Goal: Task Accomplishment & Management: Use online tool/utility

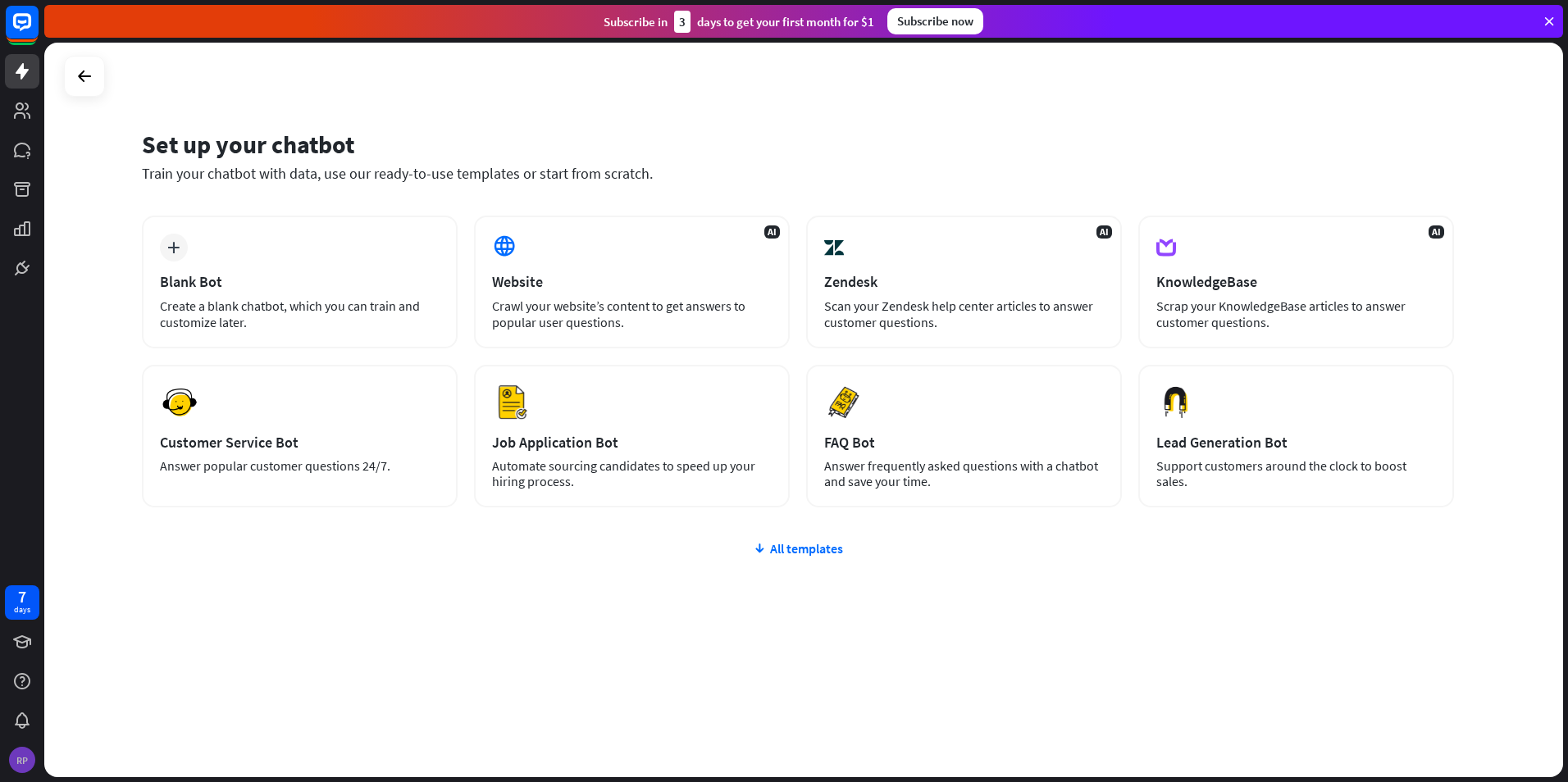
click at [24, 762] on div "RP" at bounding box center [22, 760] width 26 height 26
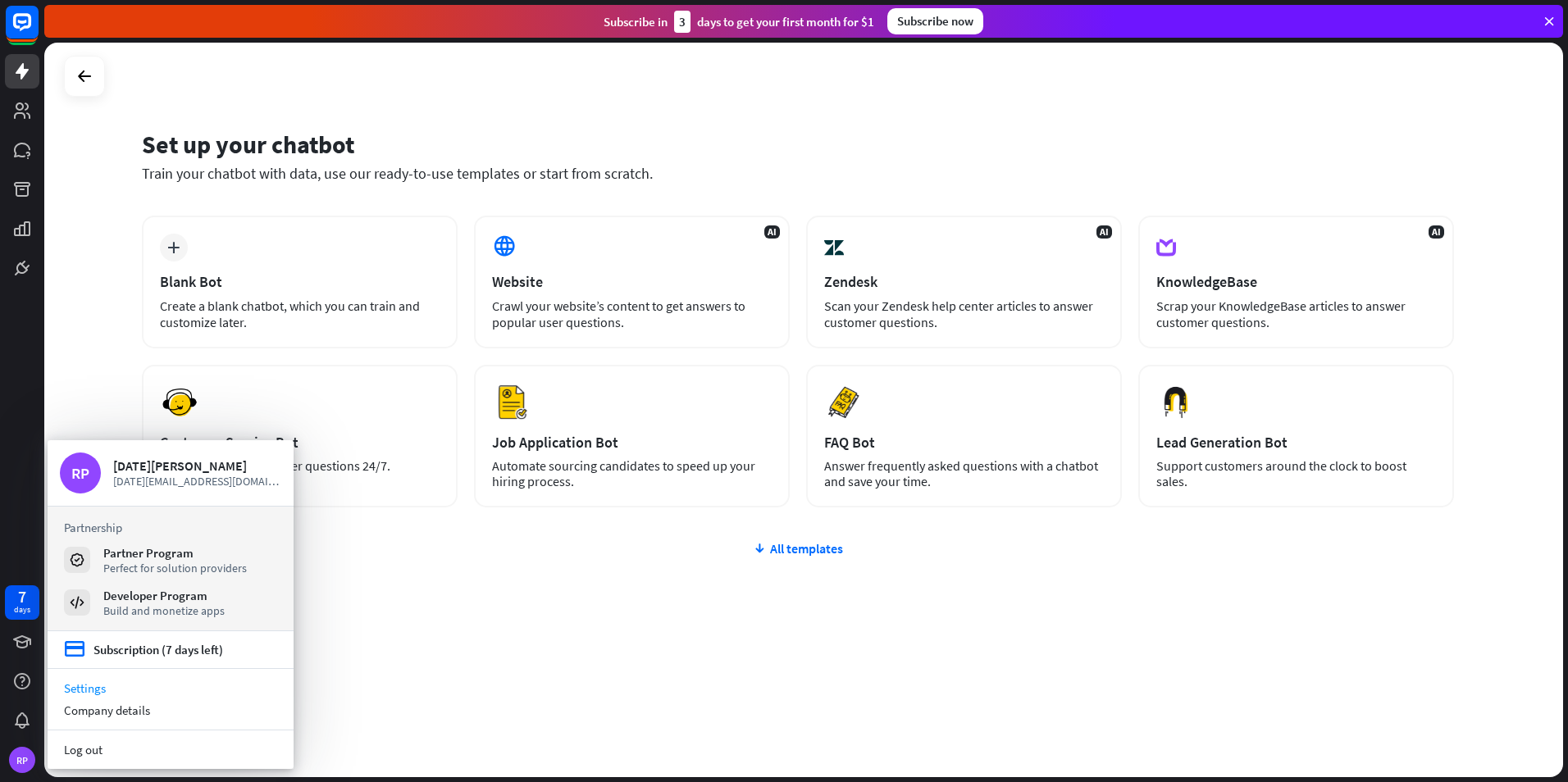
click at [115, 687] on link "Settings" at bounding box center [170, 688] width 246 height 22
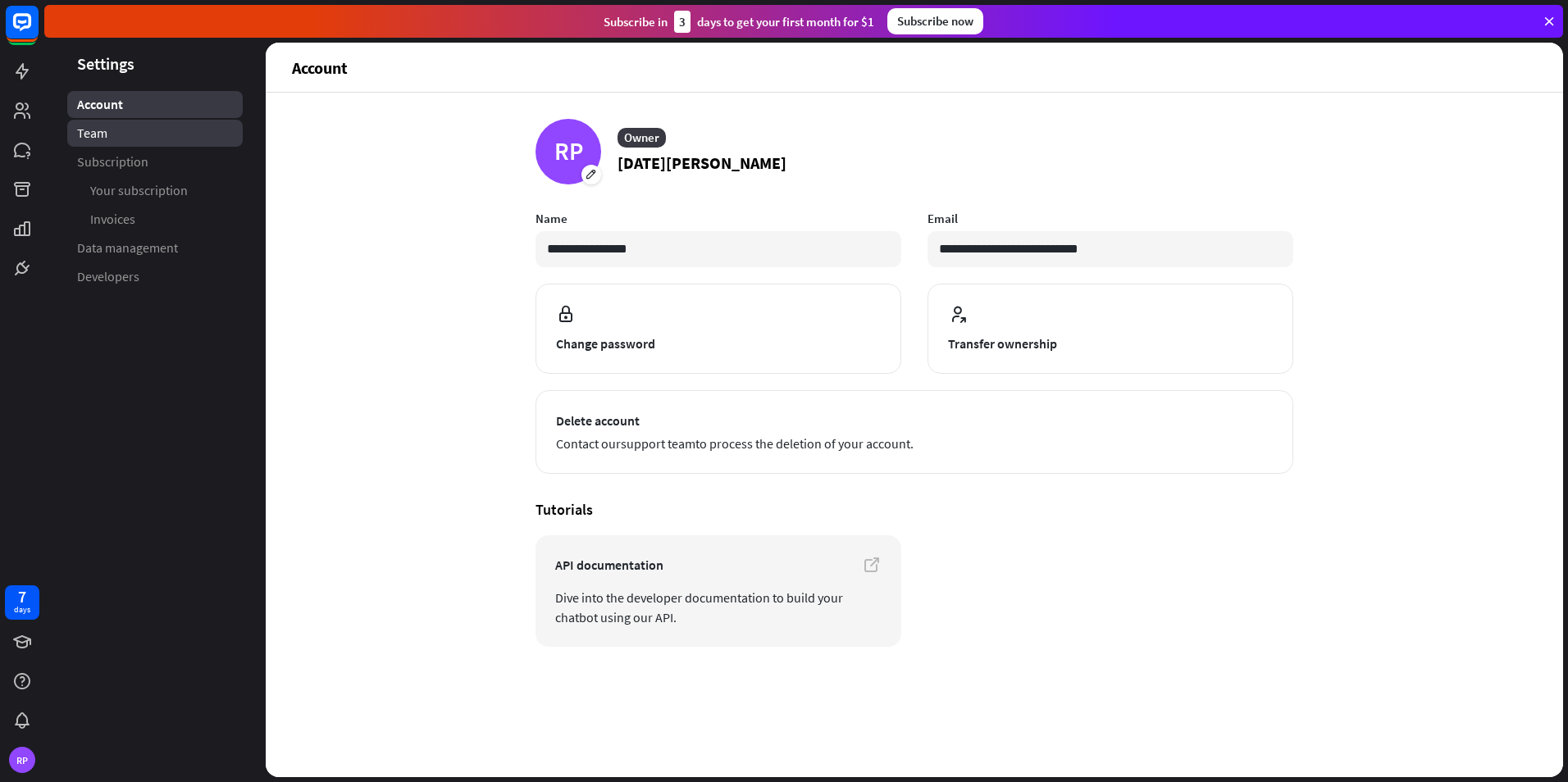
click at [146, 135] on link "Team" at bounding box center [155, 133] width 176 height 27
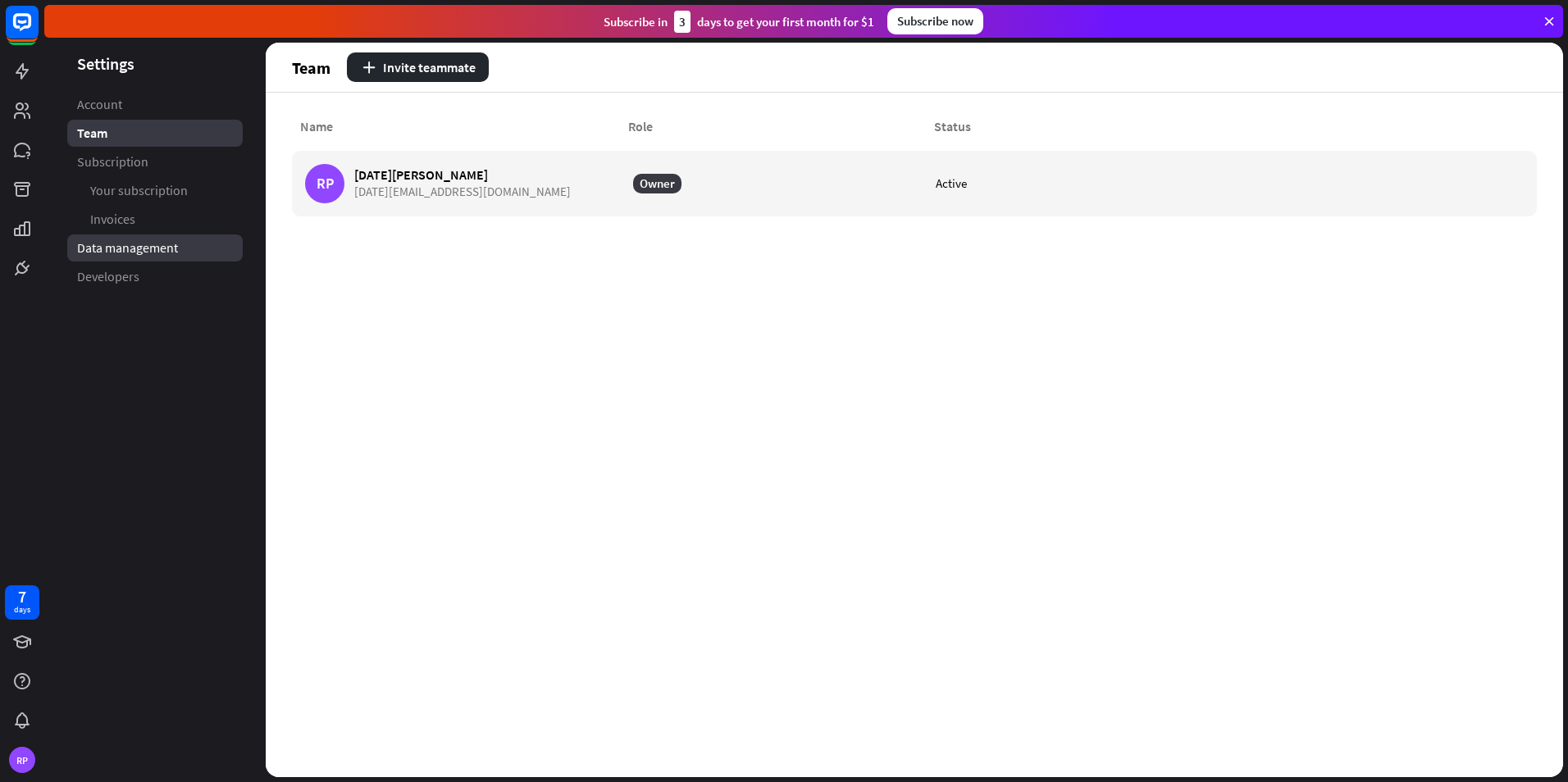
click at [135, 252] on span "Data management" at bounding box center [128, 248] width 101 height 17
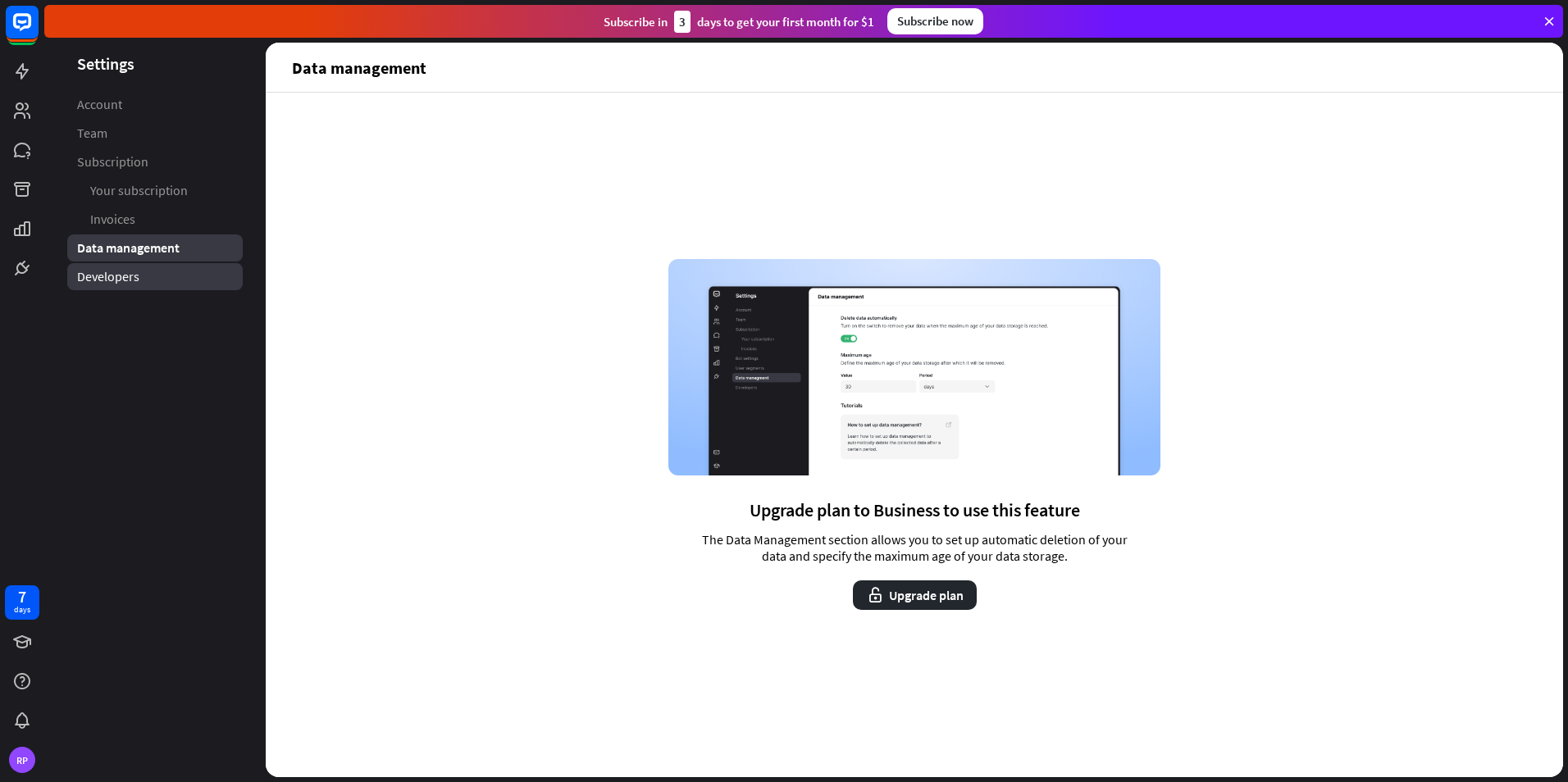
click at [131, 274] on span "Developers" at bounding box center [108, 276] width 62 height 17
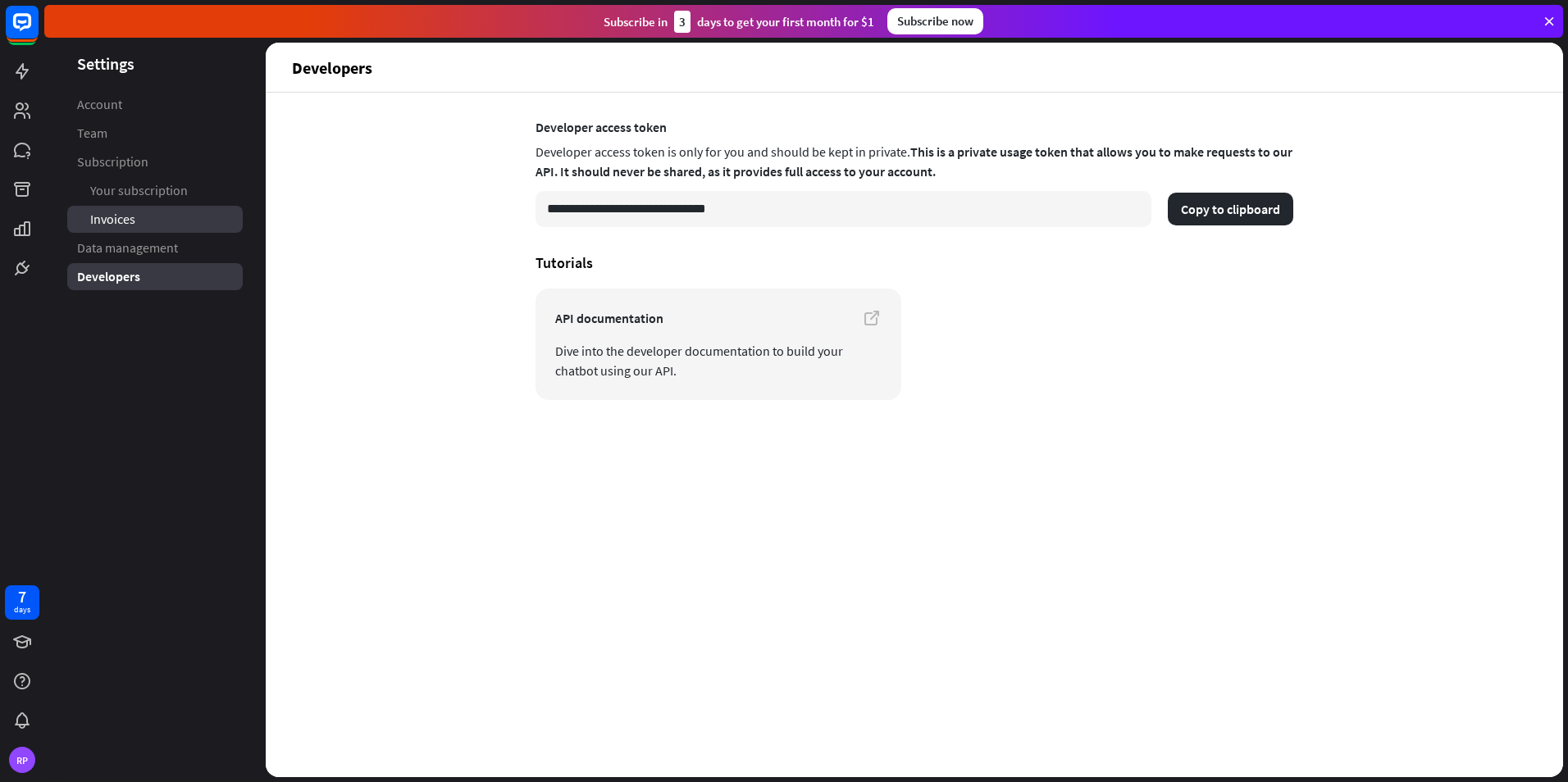
click at [127, 223] on span "Invoices" at bounding box center [112, 219] width 45 height 17
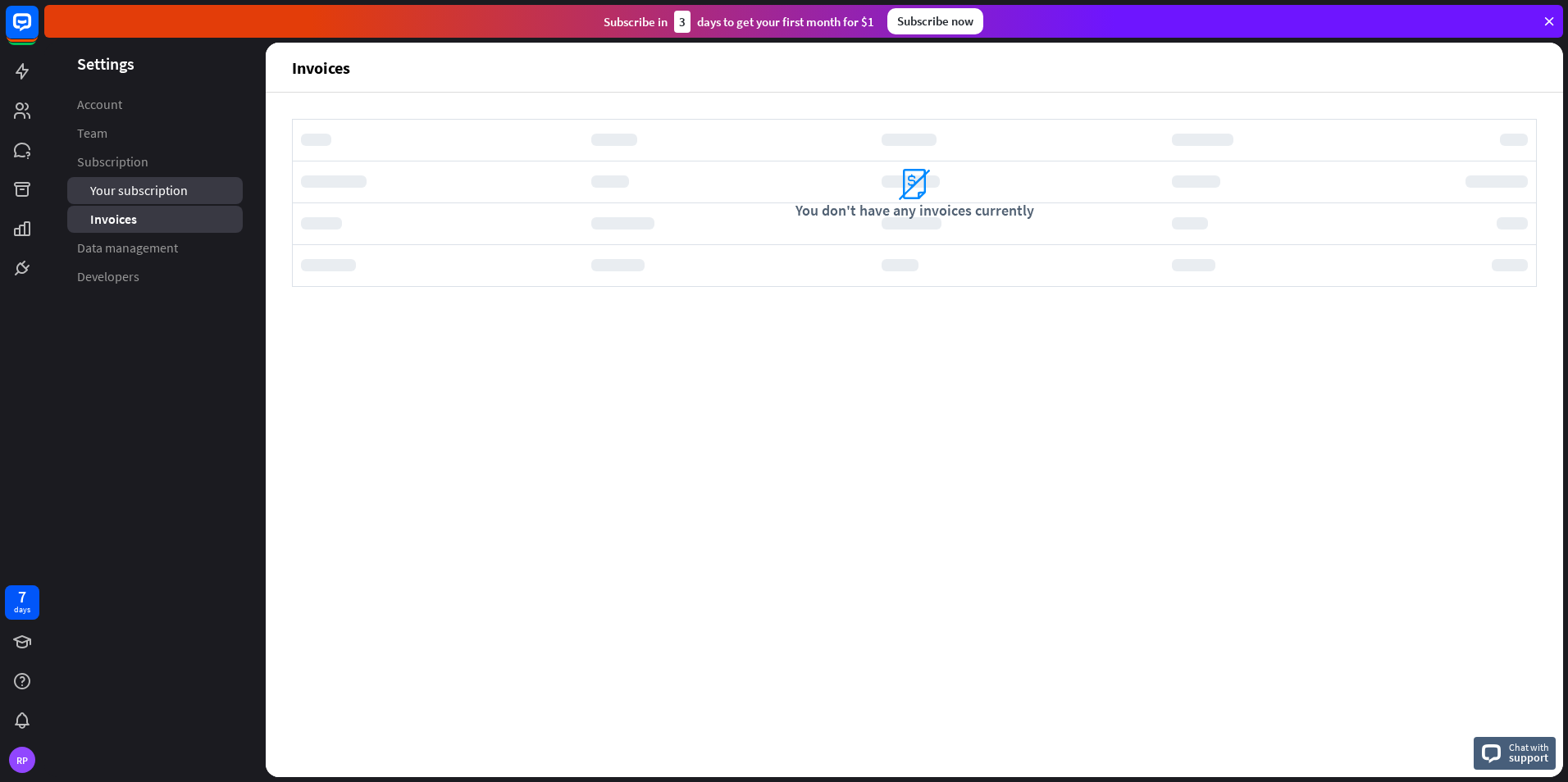
click at [129, 193] on span "Your subscription" at bounding box center [139, 190] width 98 height 17
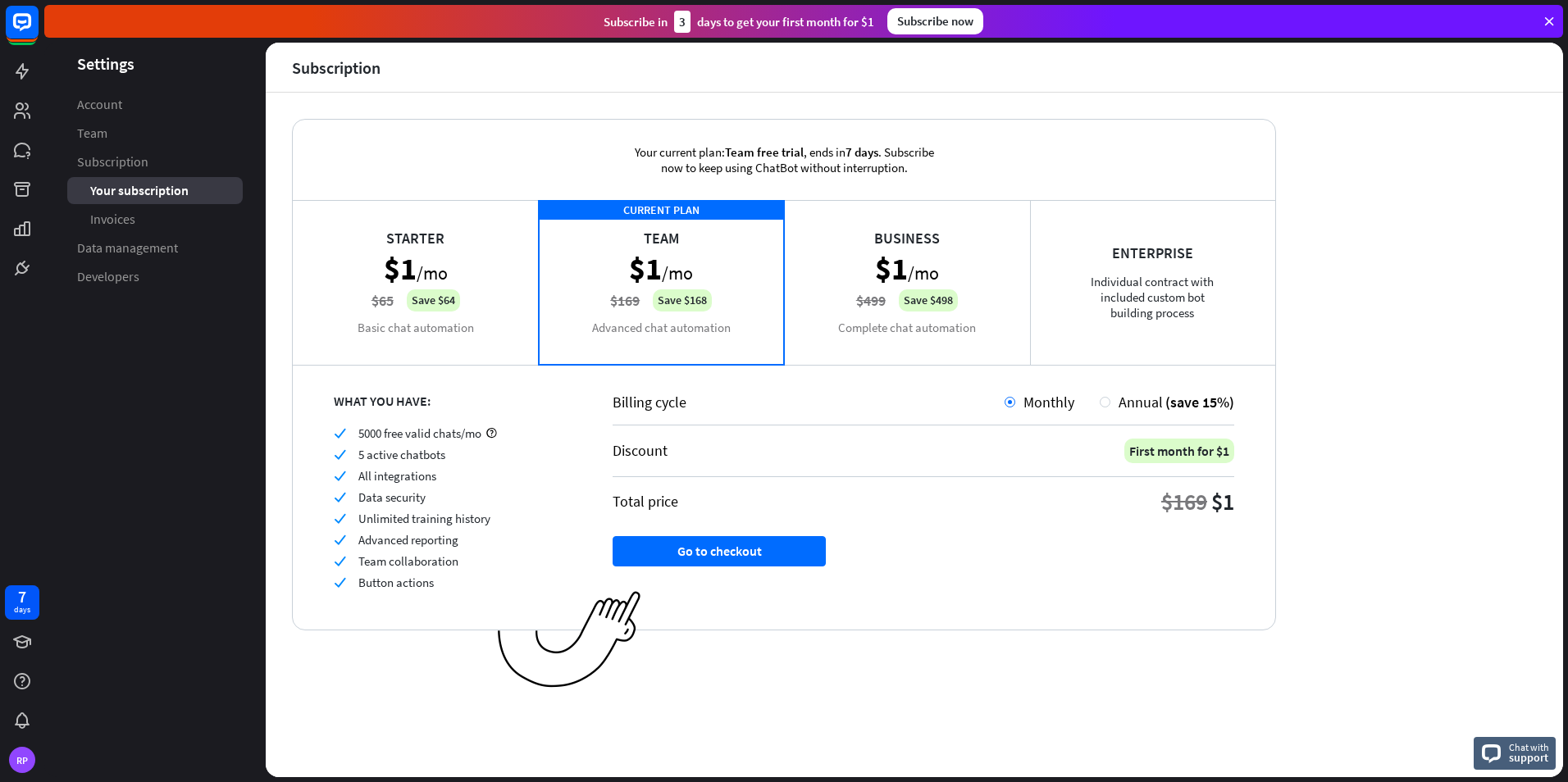
click at [120, 162] on span "Subscription" at bounding box center [113, 161] width 71 height 17
click at [105, 135] on span "Team" at bounding box center [92, 133] width 30 height 17
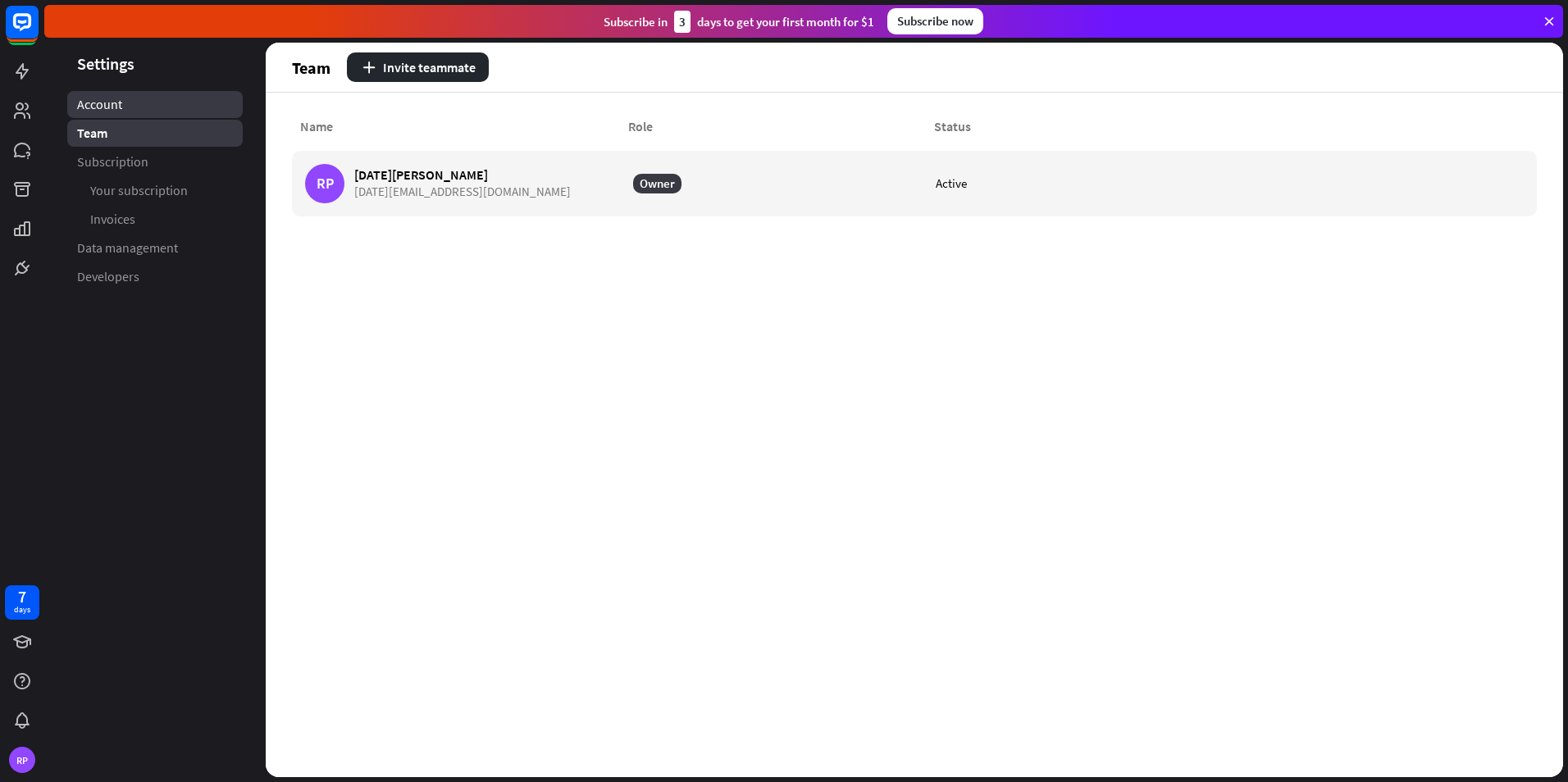
click at [145, 110] on link "Account" at bounding box center [155, 105] width 176 height 27
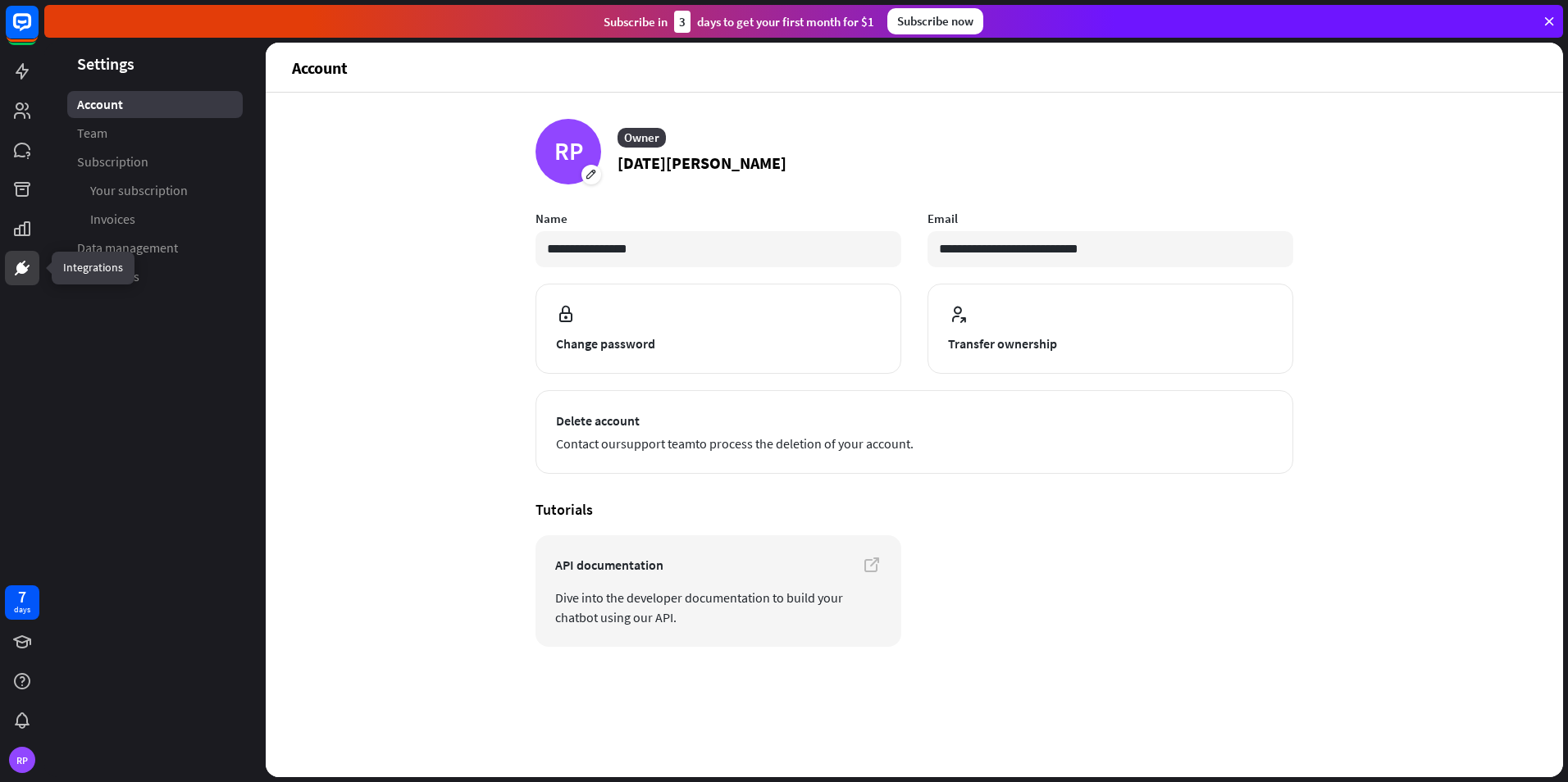
click at [29, 273] on icon at bounding box center [22, 268] width 20 height 20
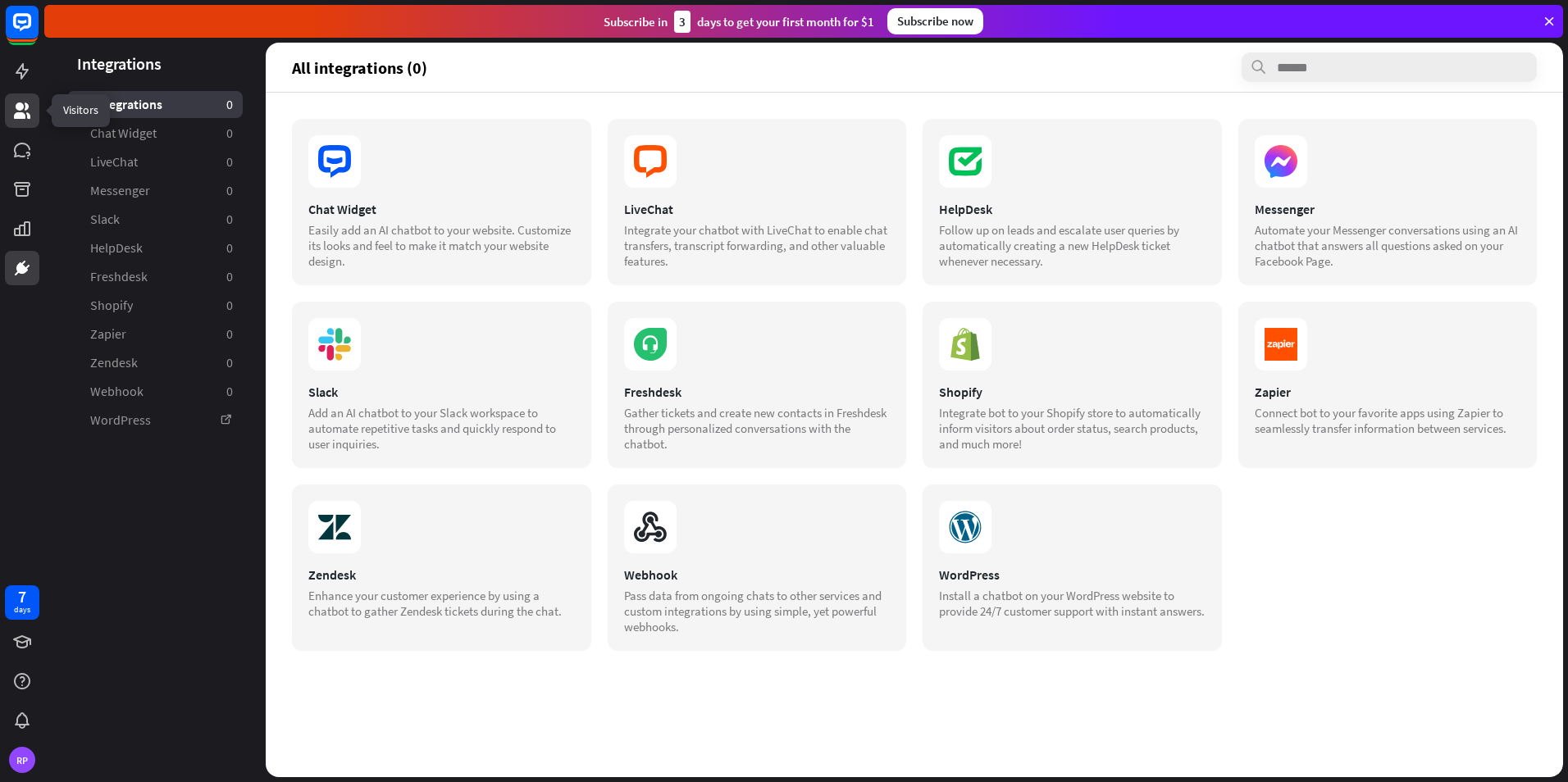
click at [28, 119] on icon at bounding box center [22, 111] width 20 height 20
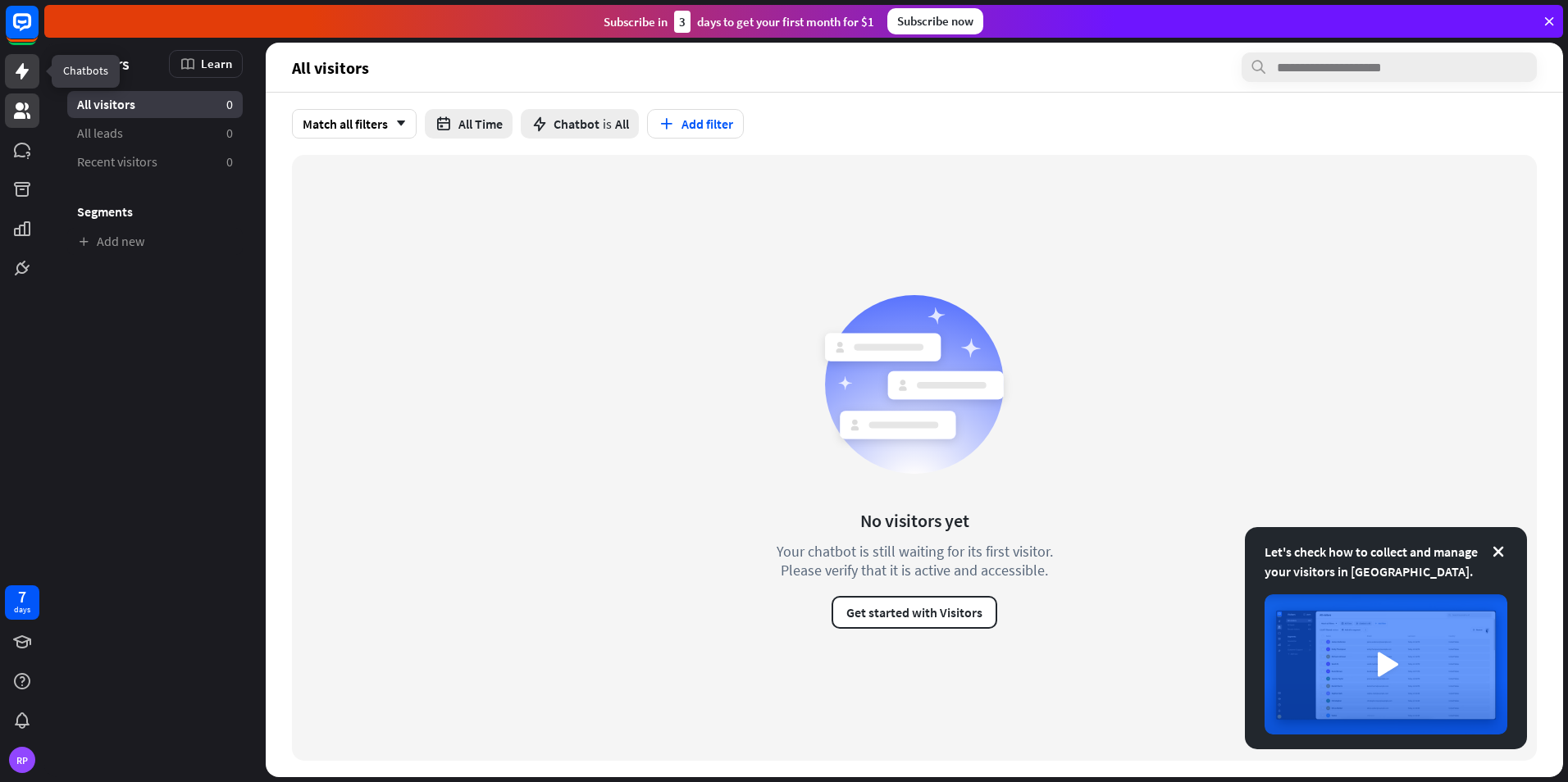
click at [16, 73] on icon at bounding box center [22, 71] width 13 height 16
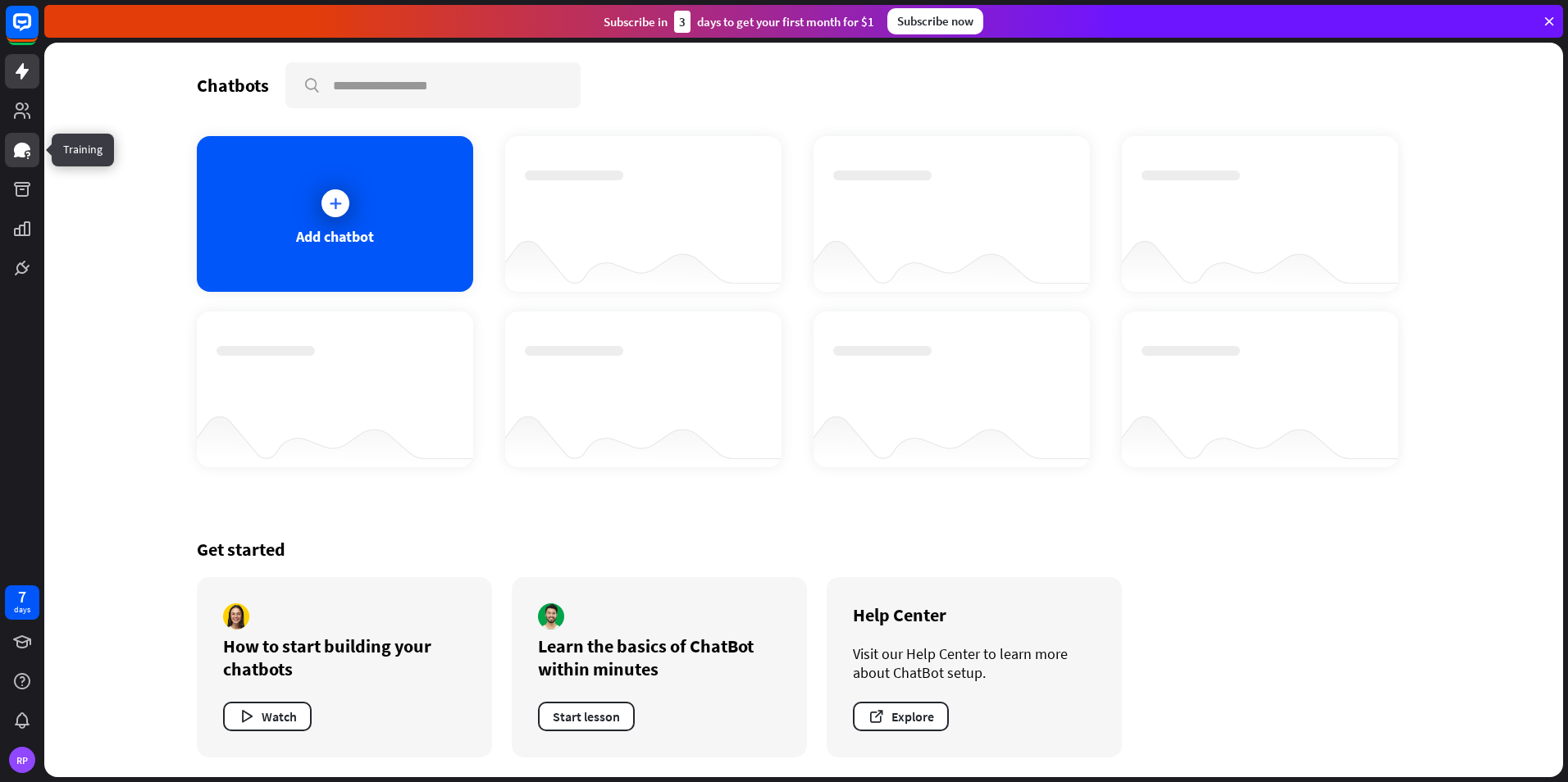
click at [20, 158] on icon at bounding box center [22, 150] width 20 height 20
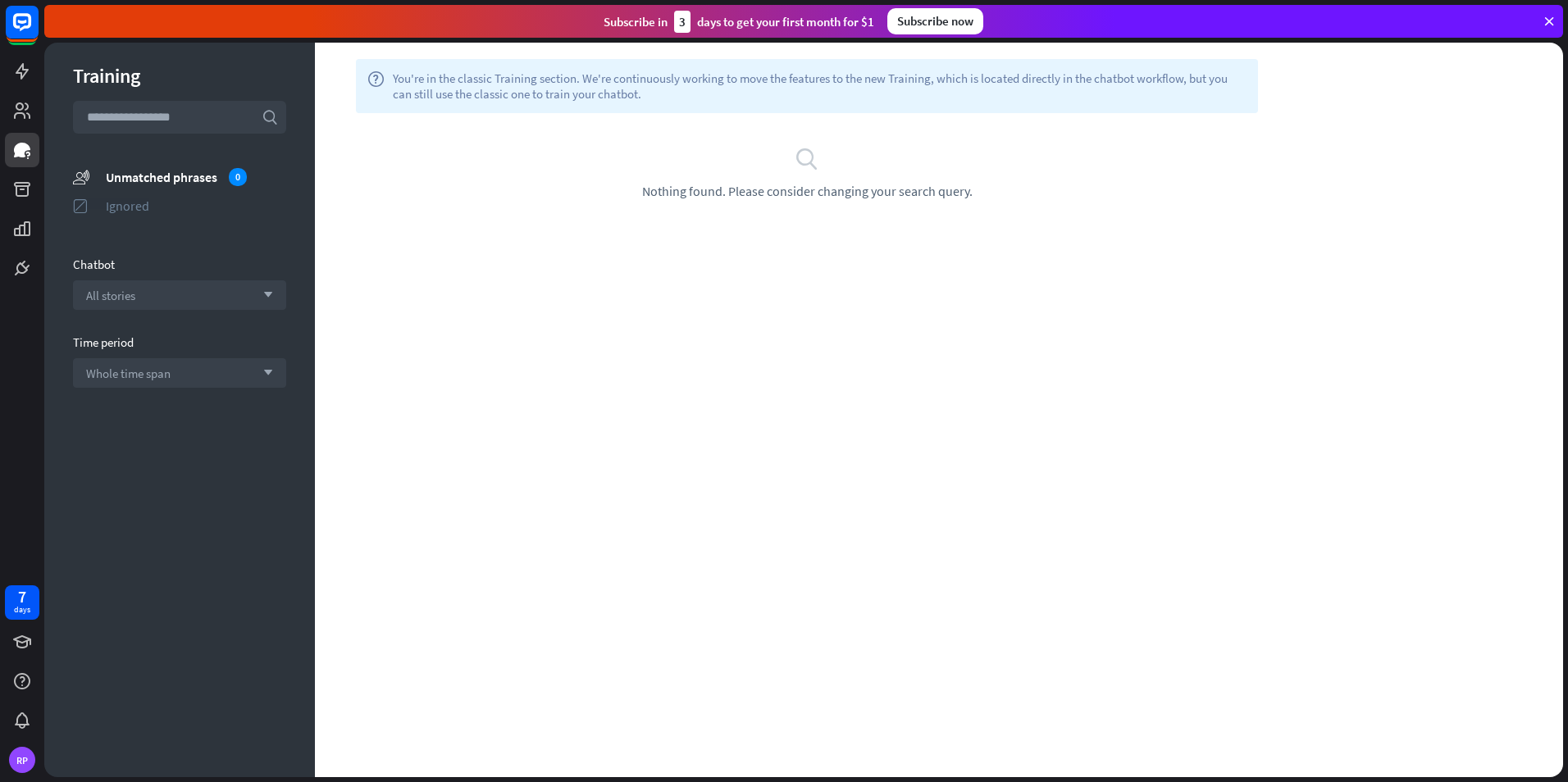
click at [149, 209] on div "Ignored" at bounding box center [196, 206] width 181 height 16
click at [155, 180] on div "Unmatched phrases" at bounding box center [196, 177] width 181 height 16
click at [23, 112] on icon at bounding box center [22, 111] width 20 height 20
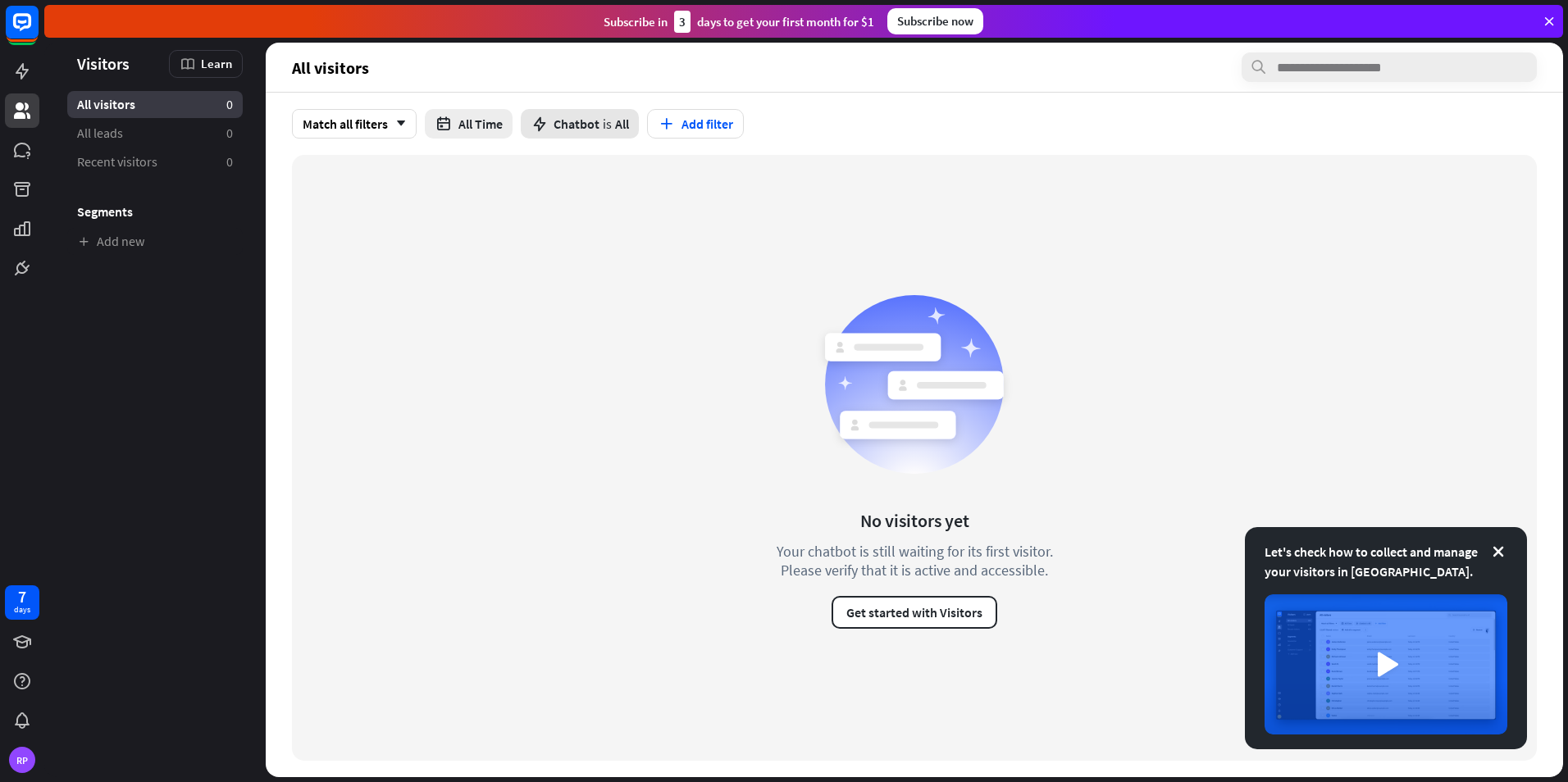
click at [573, 131] on span "Chatbot" at bounding box center [576, 124] width 46 height 16
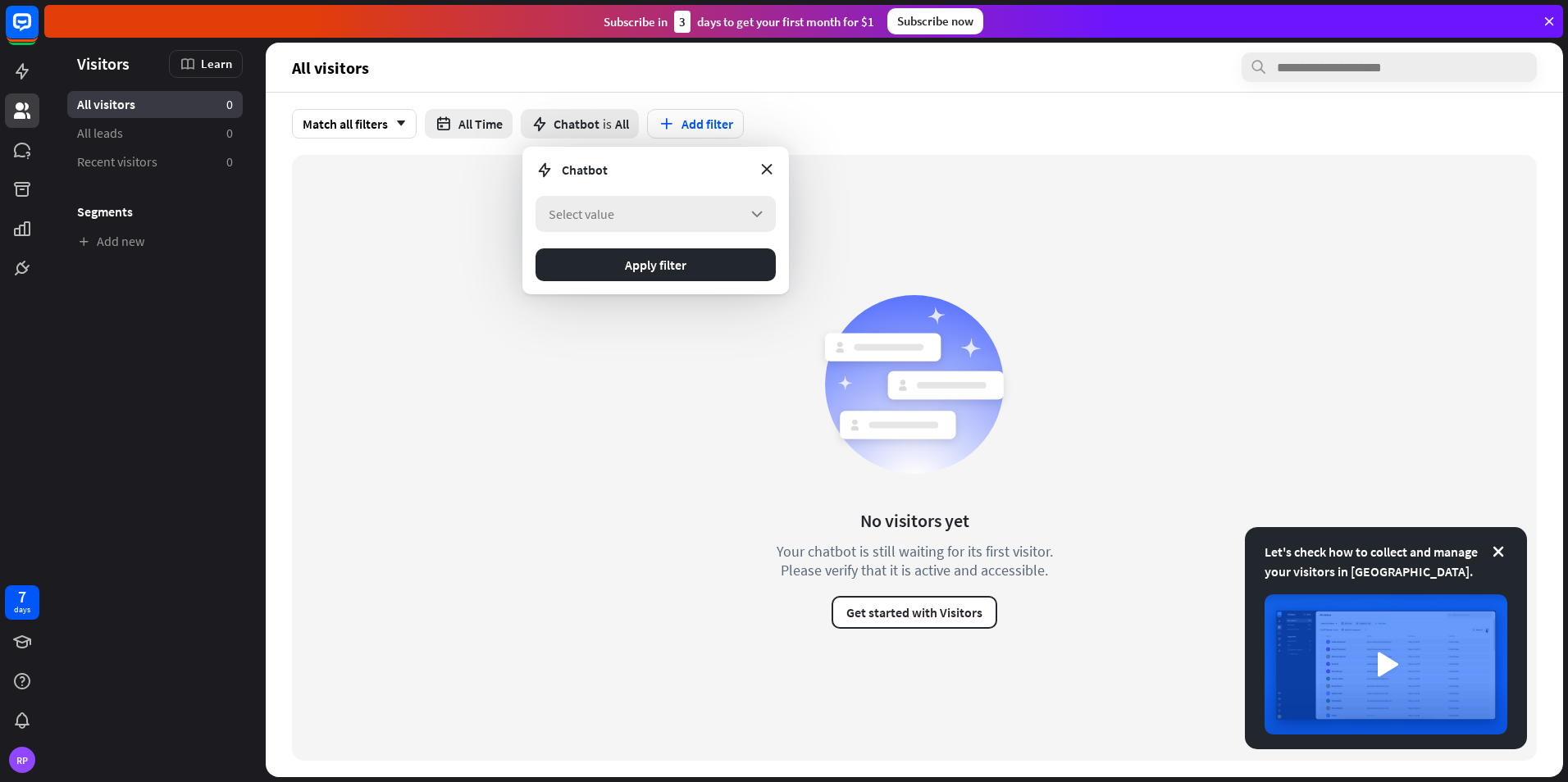
click at [598, 214] on span "Select value" at bounding box center [582, 214] width 66 height 16
click at [620, 276] on div "There are no items to select" at bounding box center [655, 267] width 227 height 49
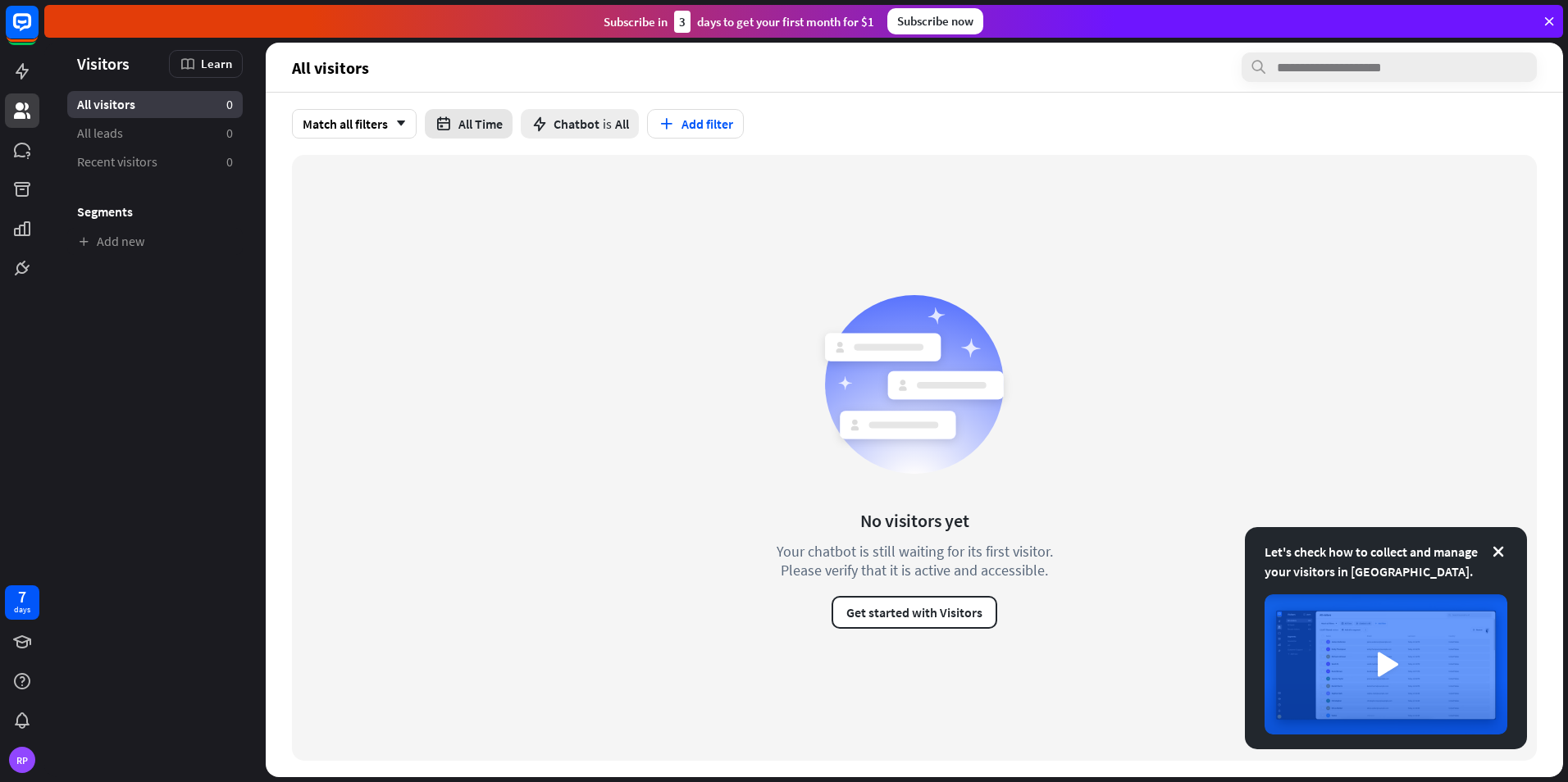
click at [452, 123] on icon "button" at bounding box center [443, 124] width 17 height 17
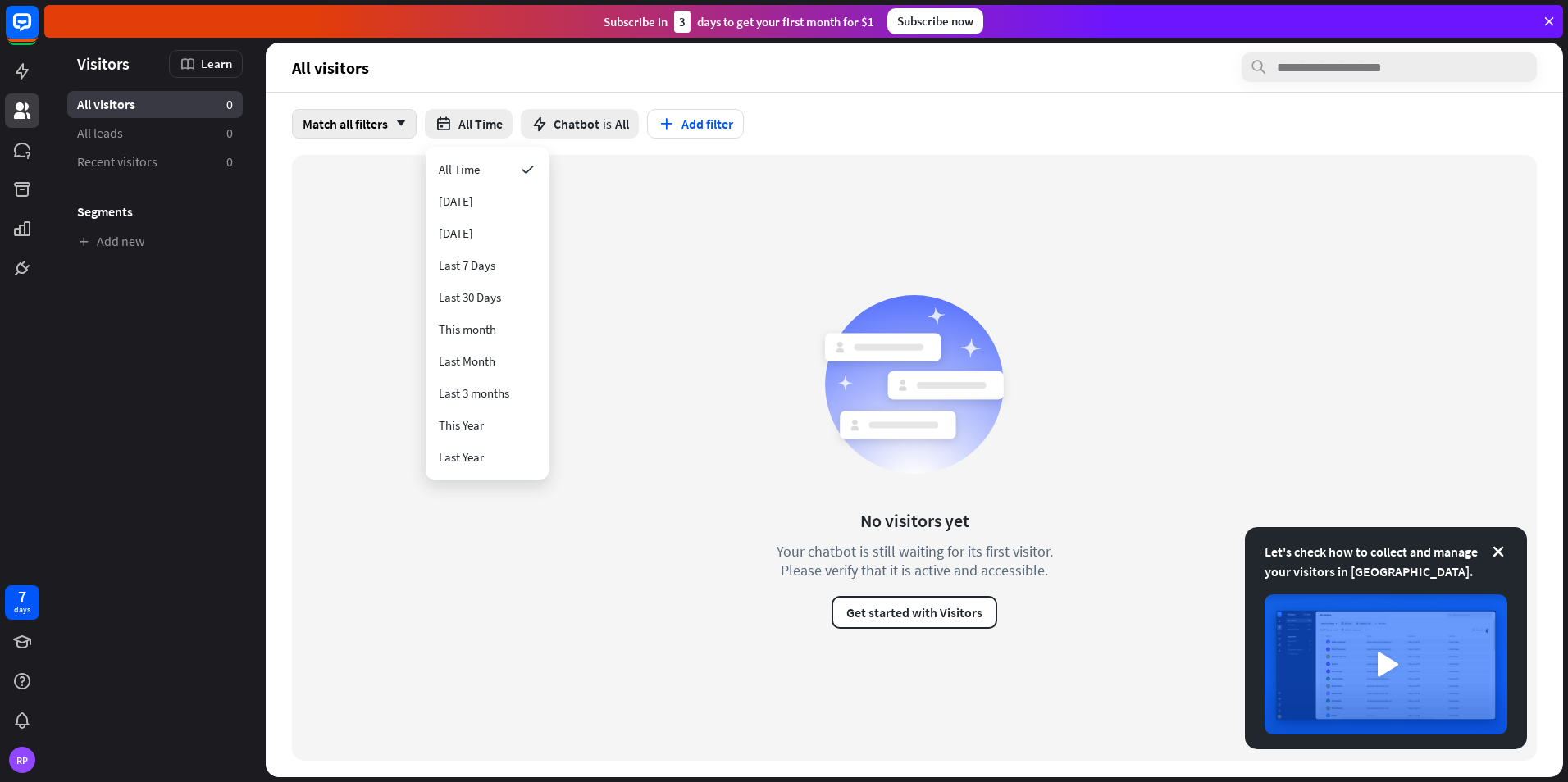
click at [348, 120] on div "Match all filters arrow_down" at bounding box center [354, 124] width 125 height 29
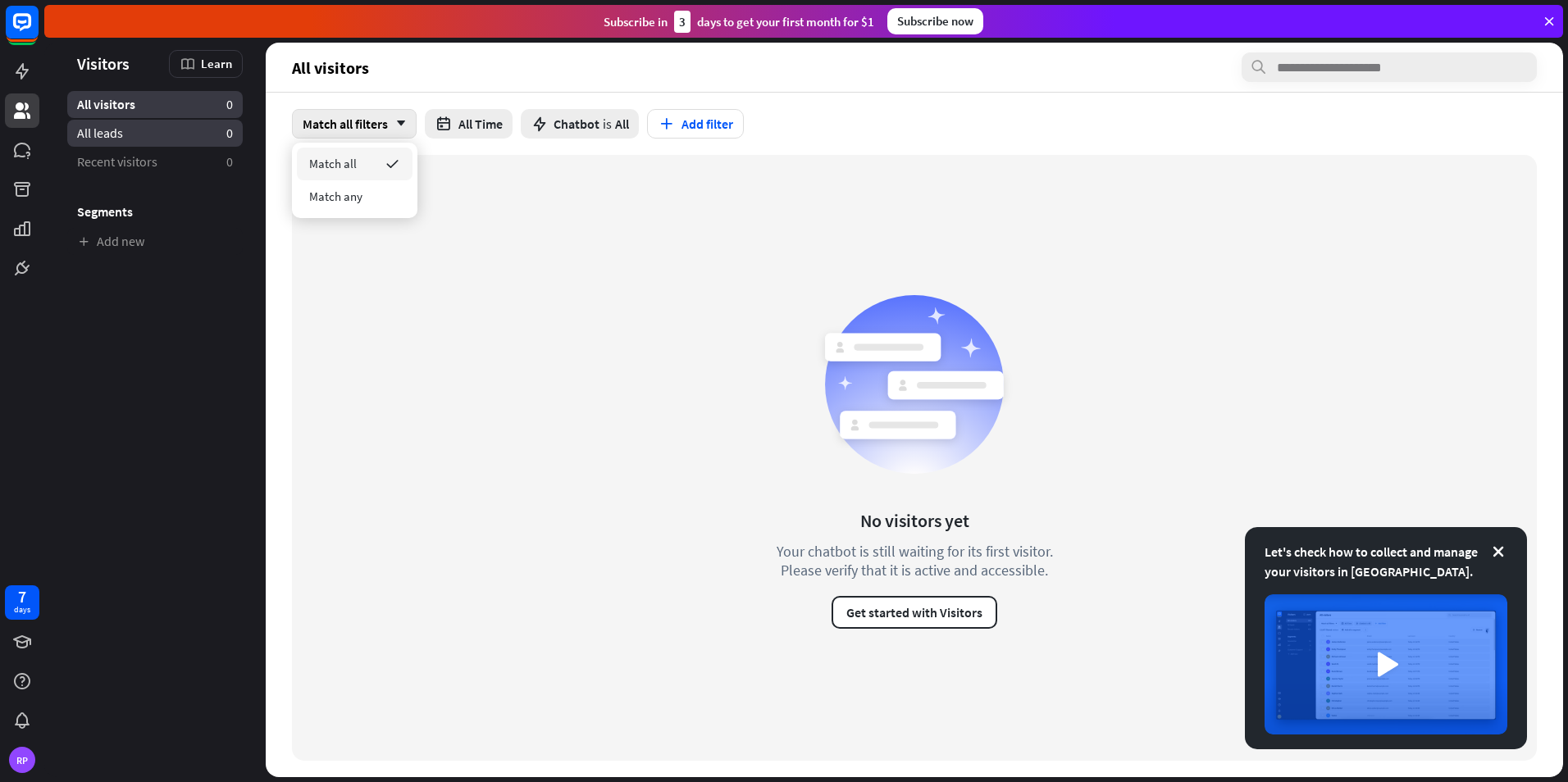
click at [187, 142] on link "All leads 0" at bounding box center [155, 133] width 176 height 27
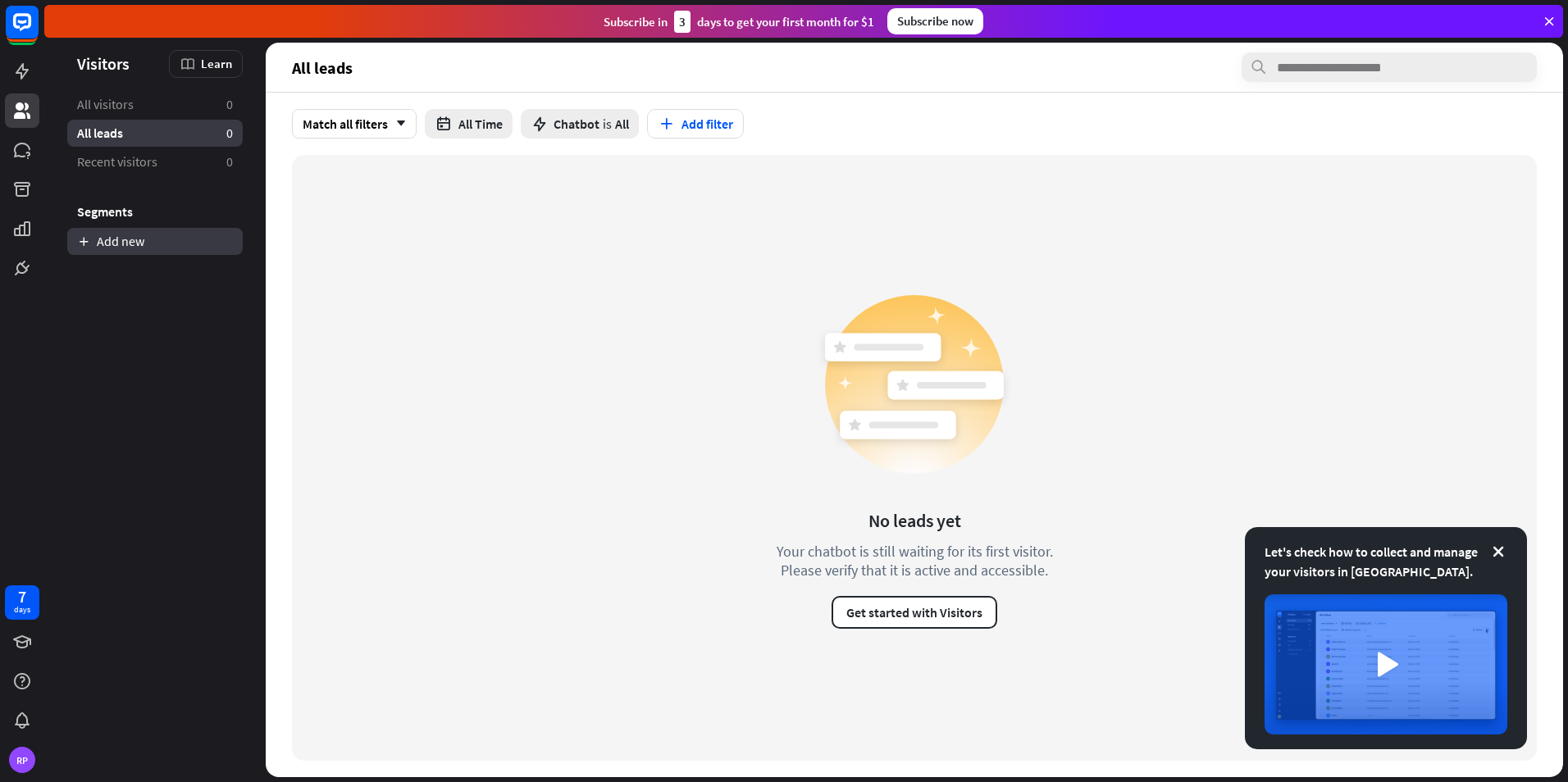
click at [126, 246] on link "Add new" at bounding box center [155, 242] width 176 height 27
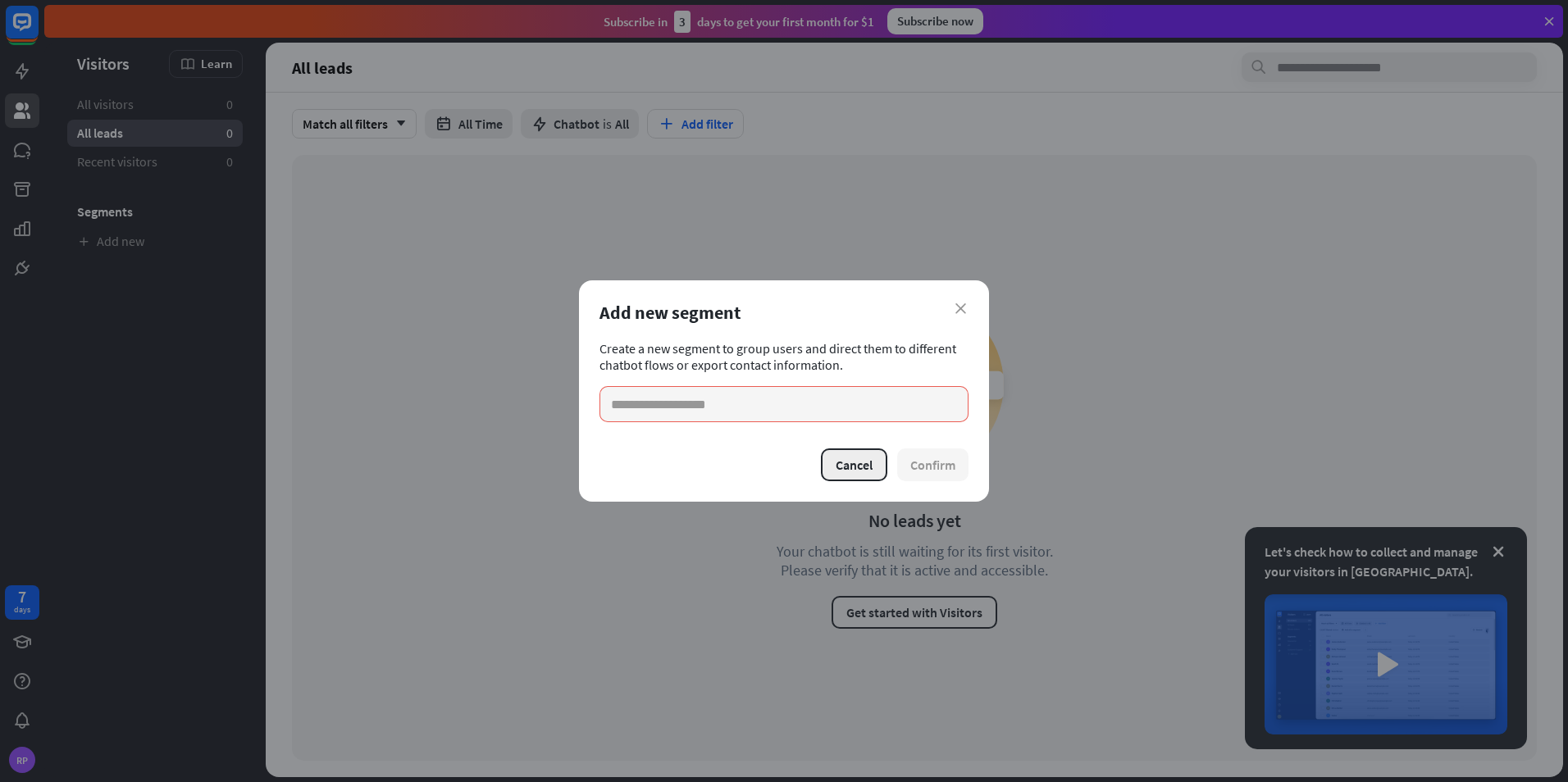
click at [857, 471] on button "Cancel" at bounding box center [854, 465] width 67 height 33
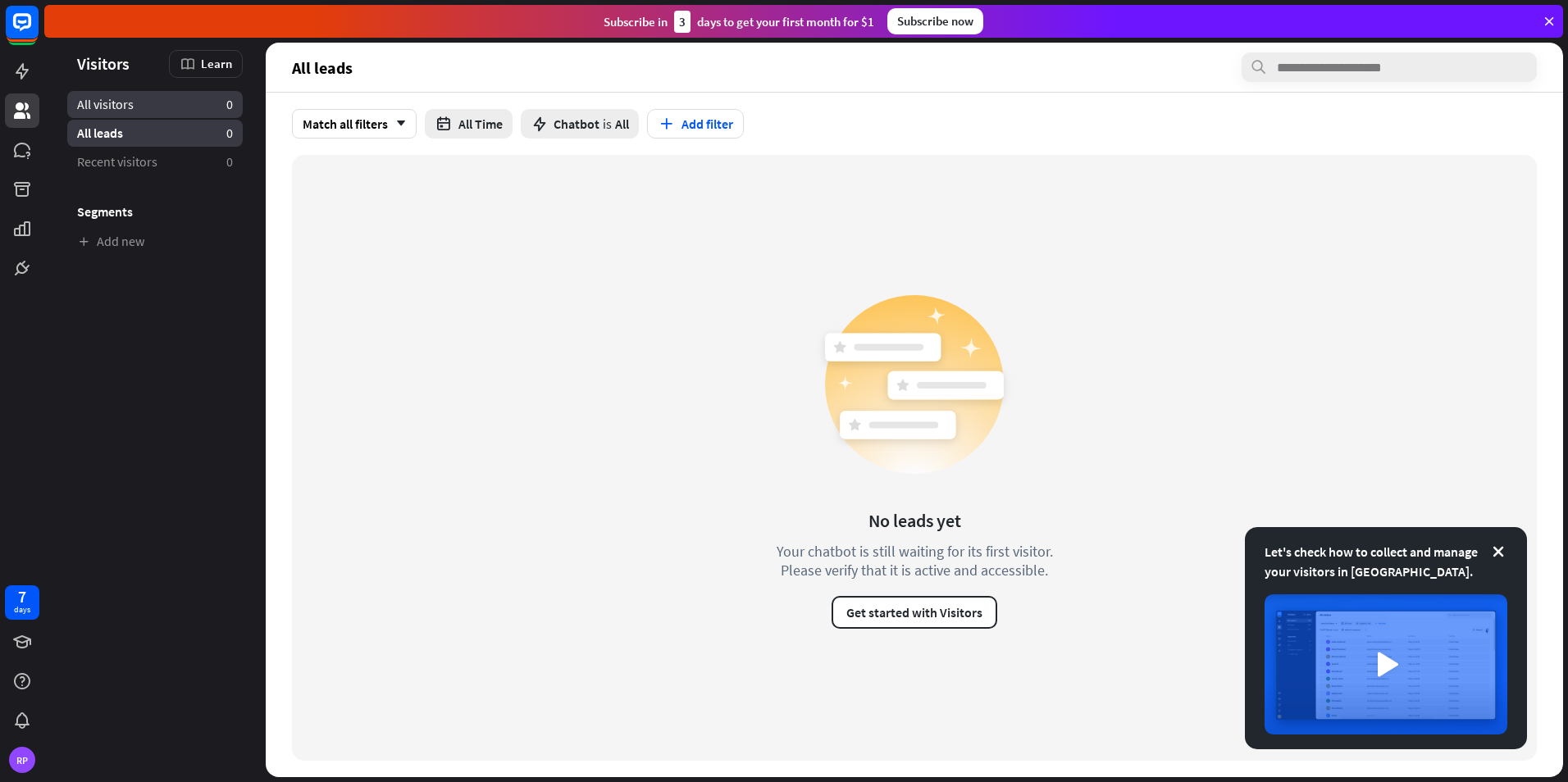
click at [152, 96] on link "All visitors 0" at bounding box center [155, 105] width 176 height 27
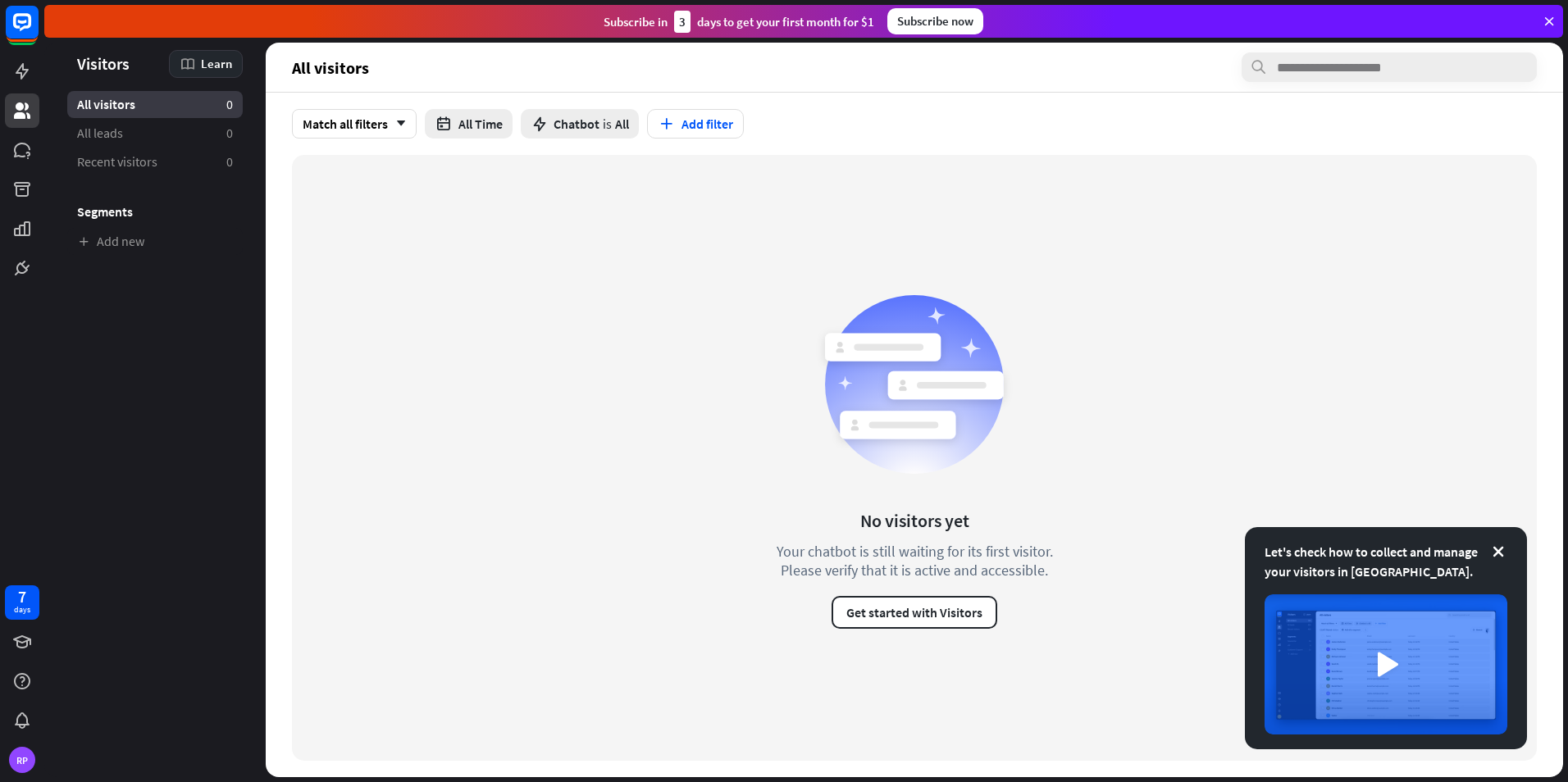
click at [180, 62] on div "Learn" at bounding box center [205, 64] width 74 height 28
click at [235, 100] on div "Get started with Visitors" at bounding box center [256, 108] width 144 height 32
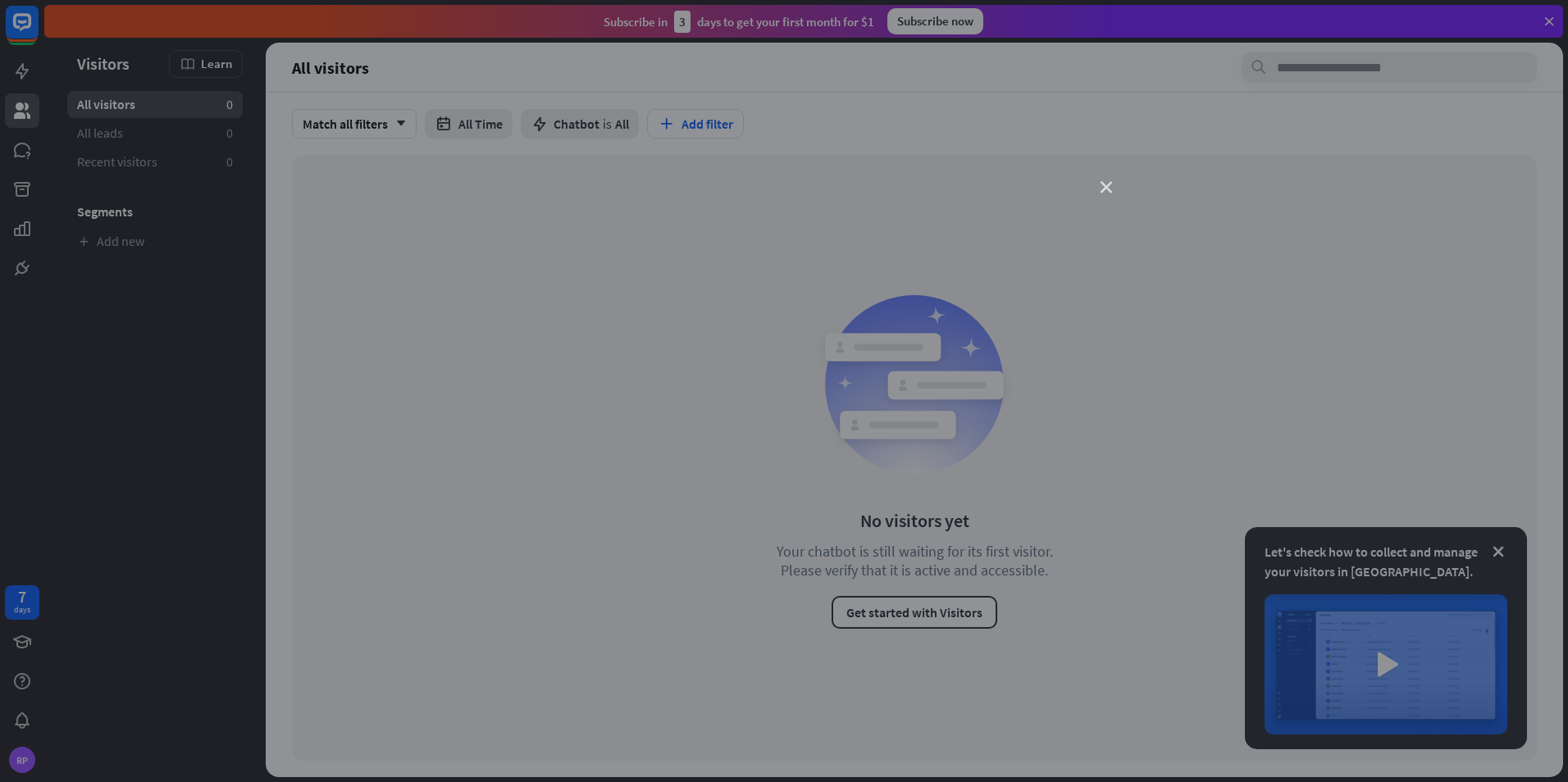
click at [1109, 184] on icon "close" at bounding box center [1107, 188] width 12 height 12
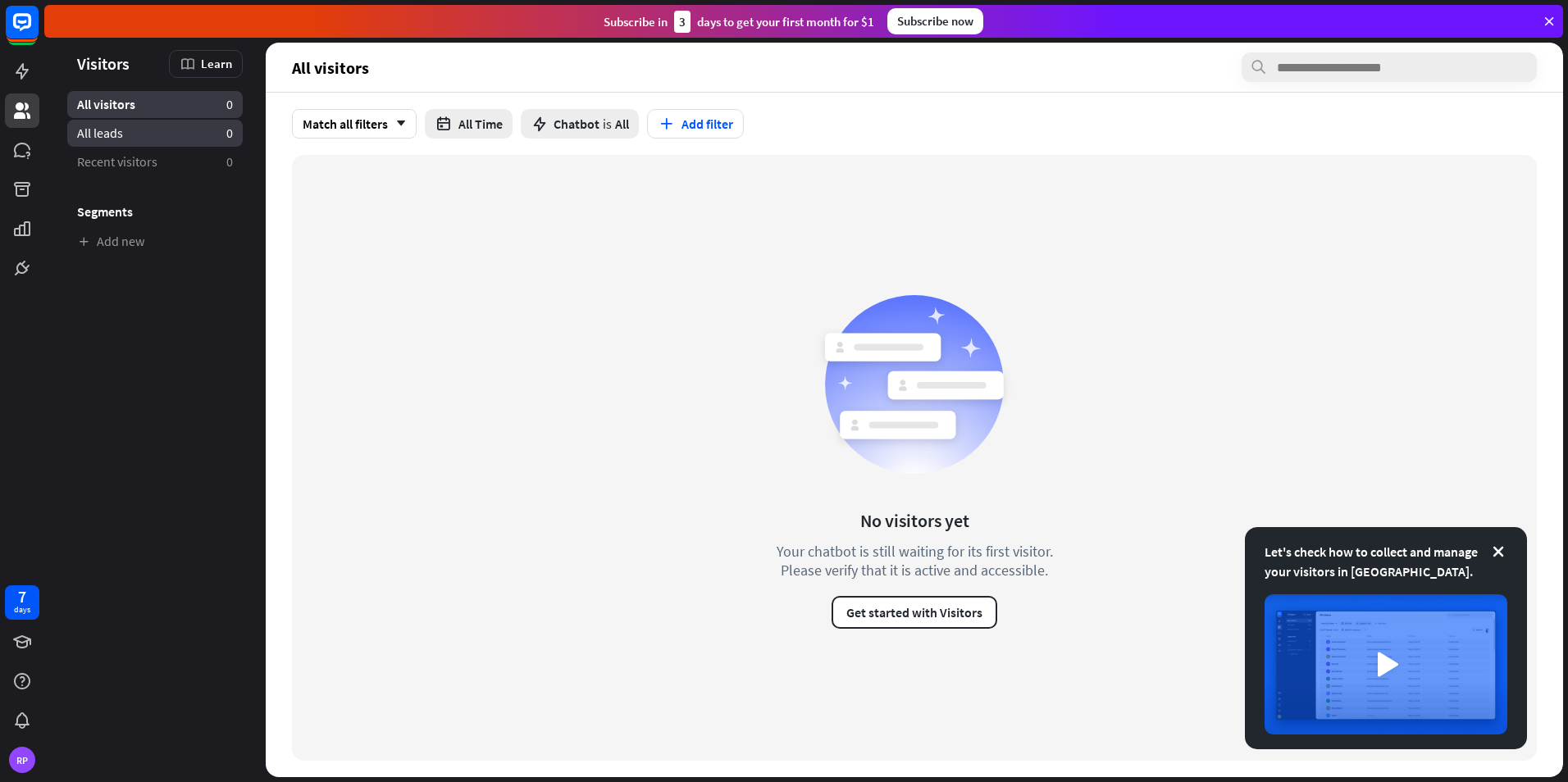
click at [120, 134] on span "All leads" at bounding box center [100, 133] width 46 height 17
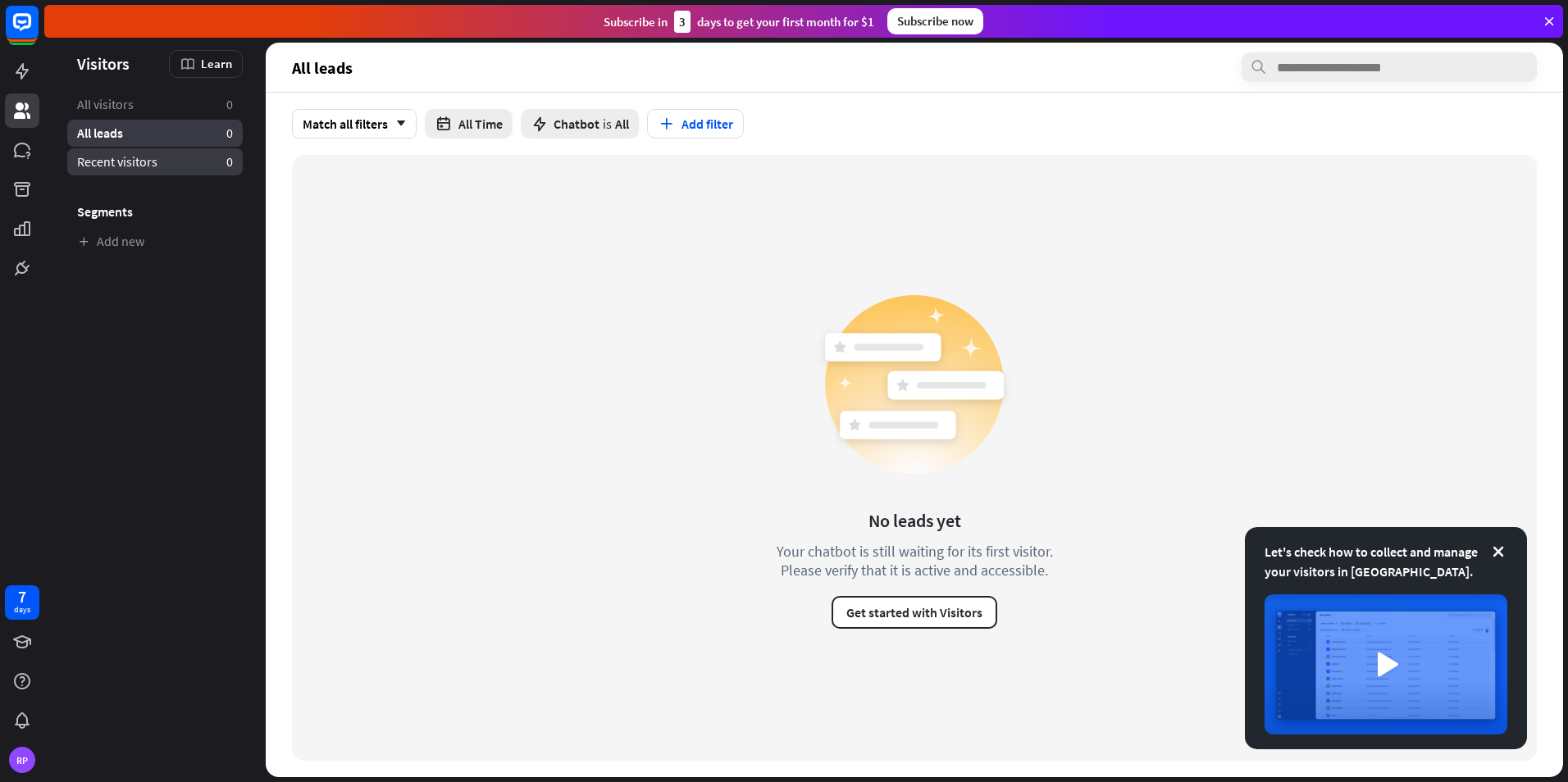
click at [124, 159] on span "Recent visitors" at bounding box center [118, 161] width 80 height 17
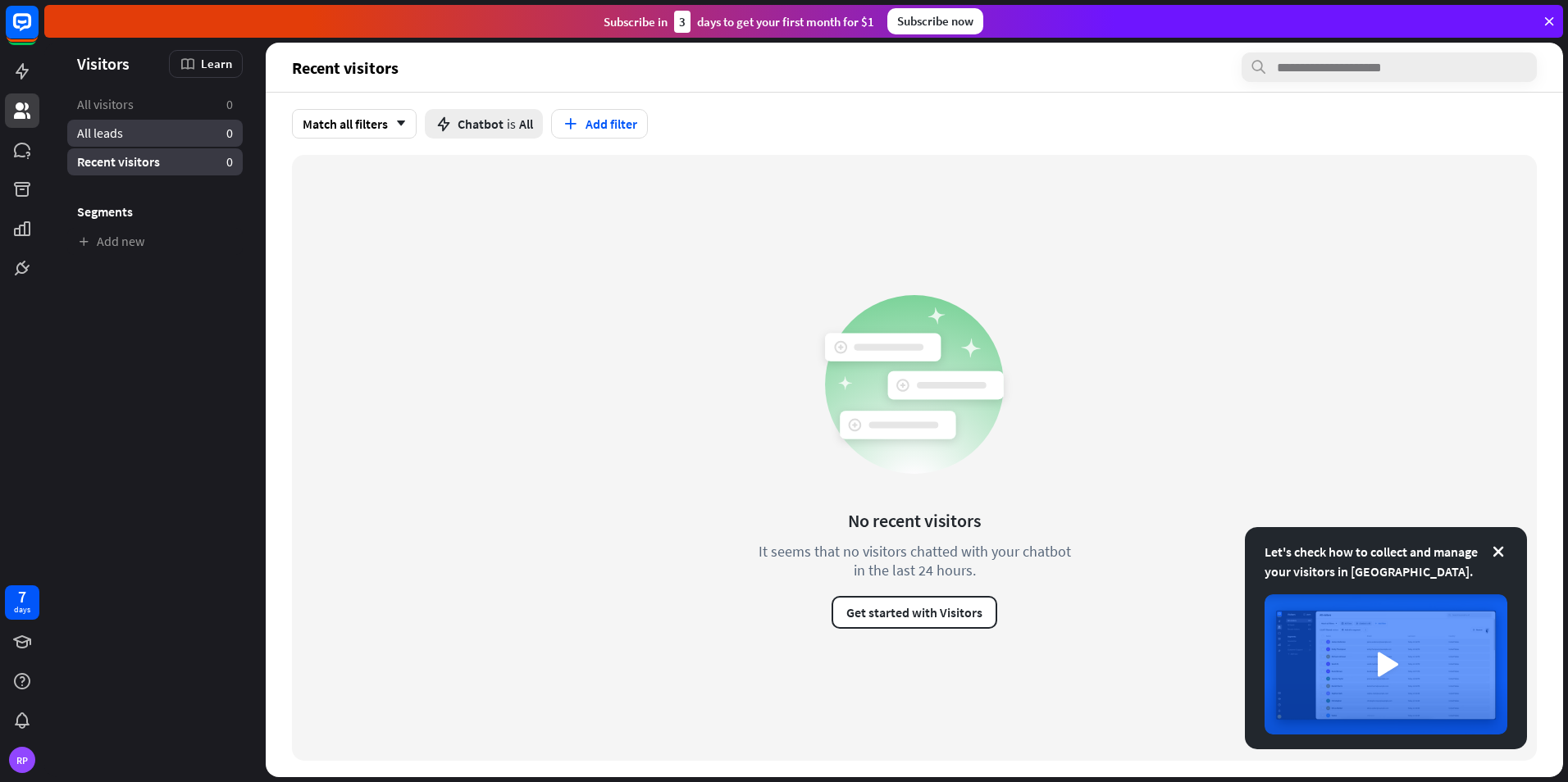
click at [118, 124] on link "All leads 0" at bounding box center [155, 133] width 176 height 27
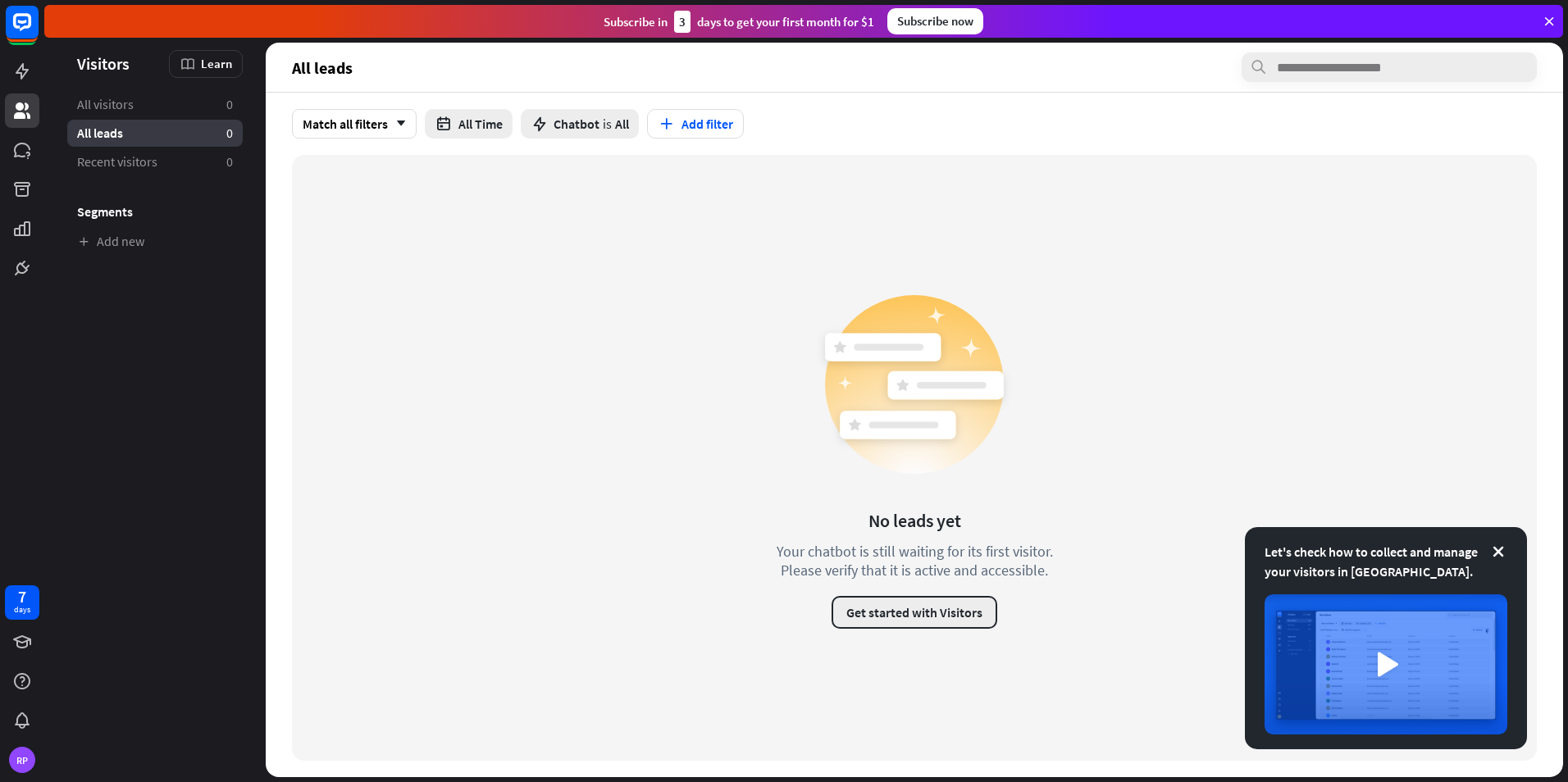
click at [894, 607] on button "Get started with Visitors" at bounding box center [914, 612] width 166 height 33
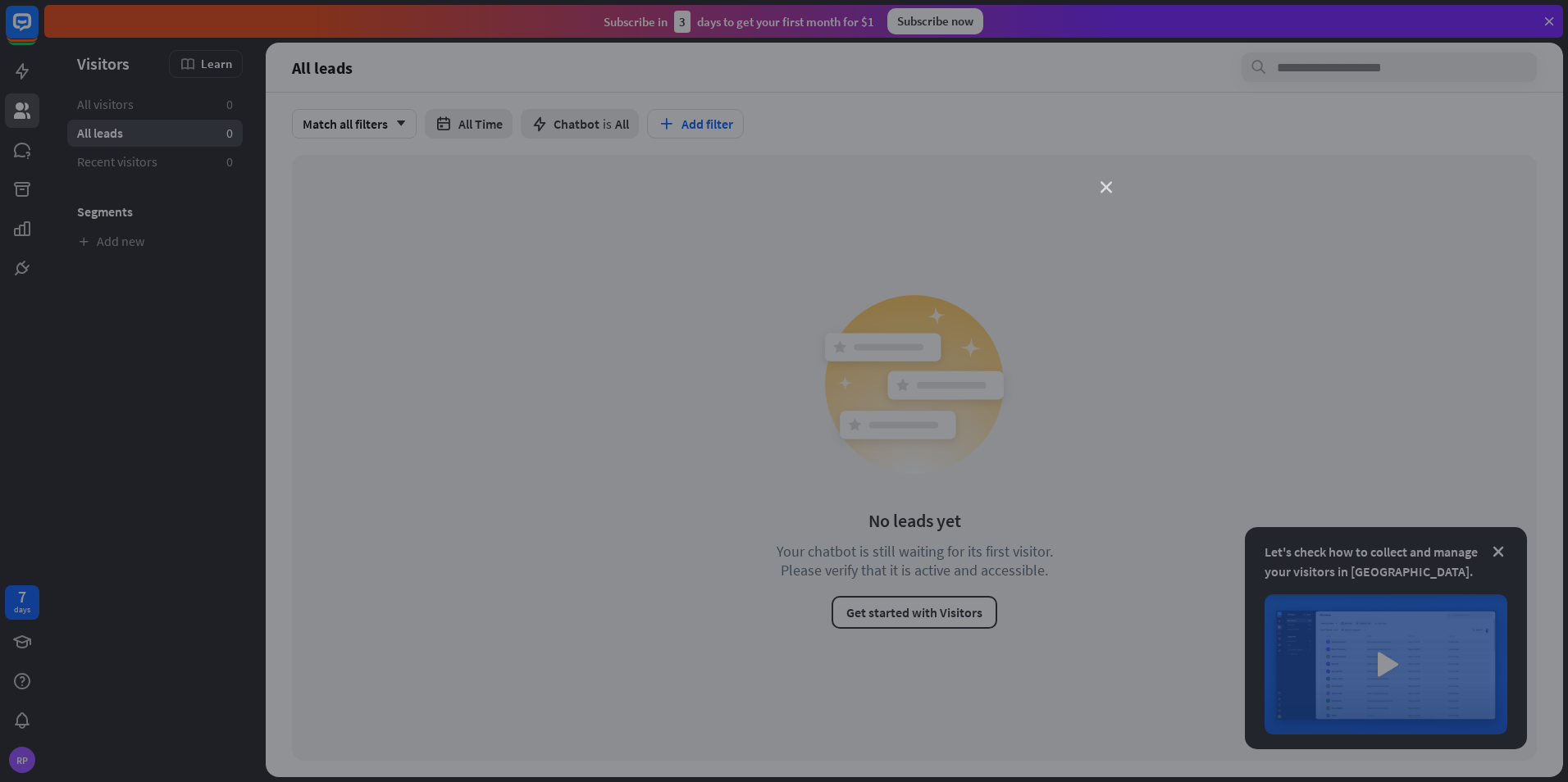
click at [1110, 190] on icon "close" at bounding box center [1107, 188] width 12 height 12
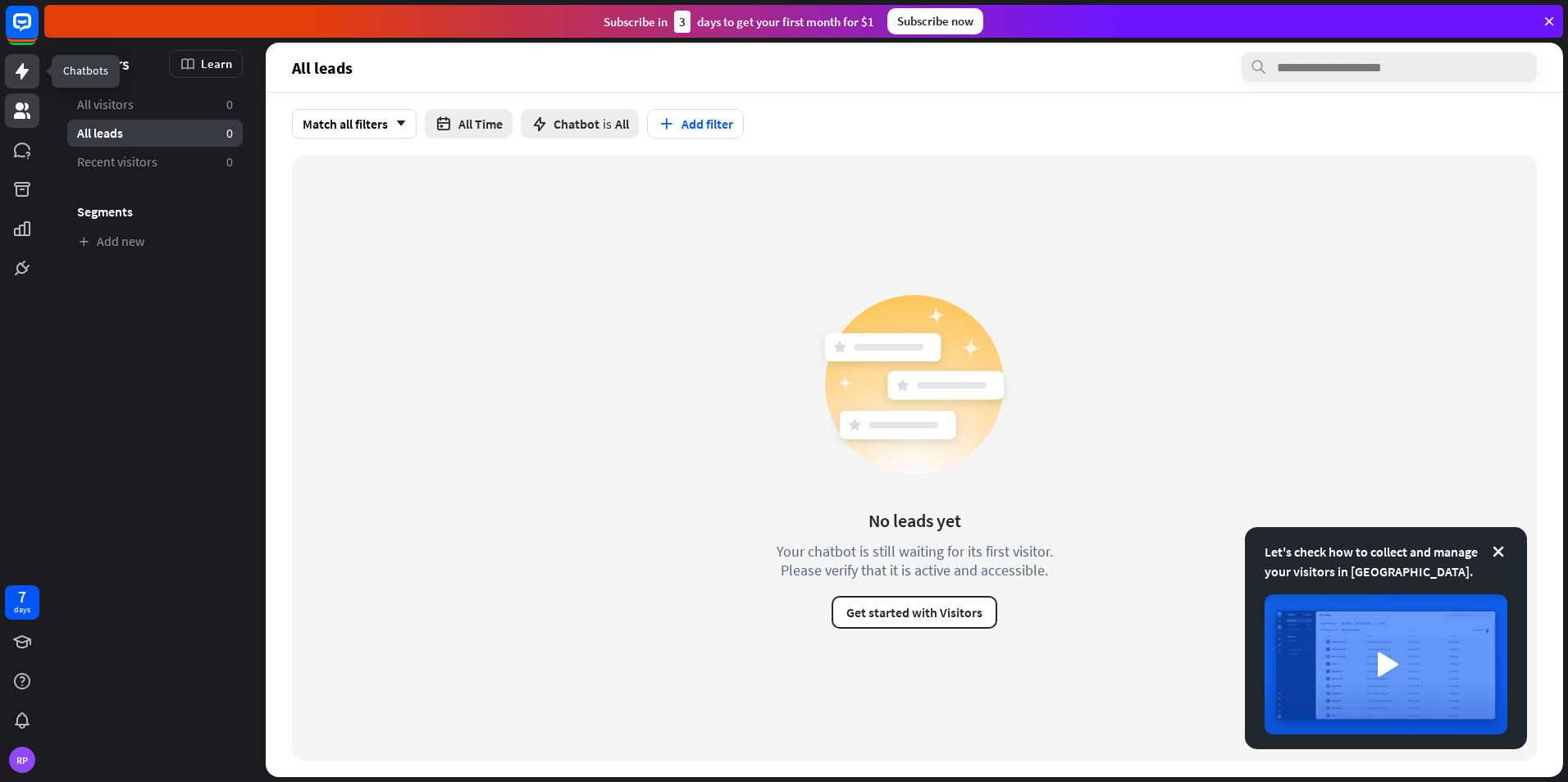
click at [12, 68] on link at bounding box center [22, 71] width 35 height 35
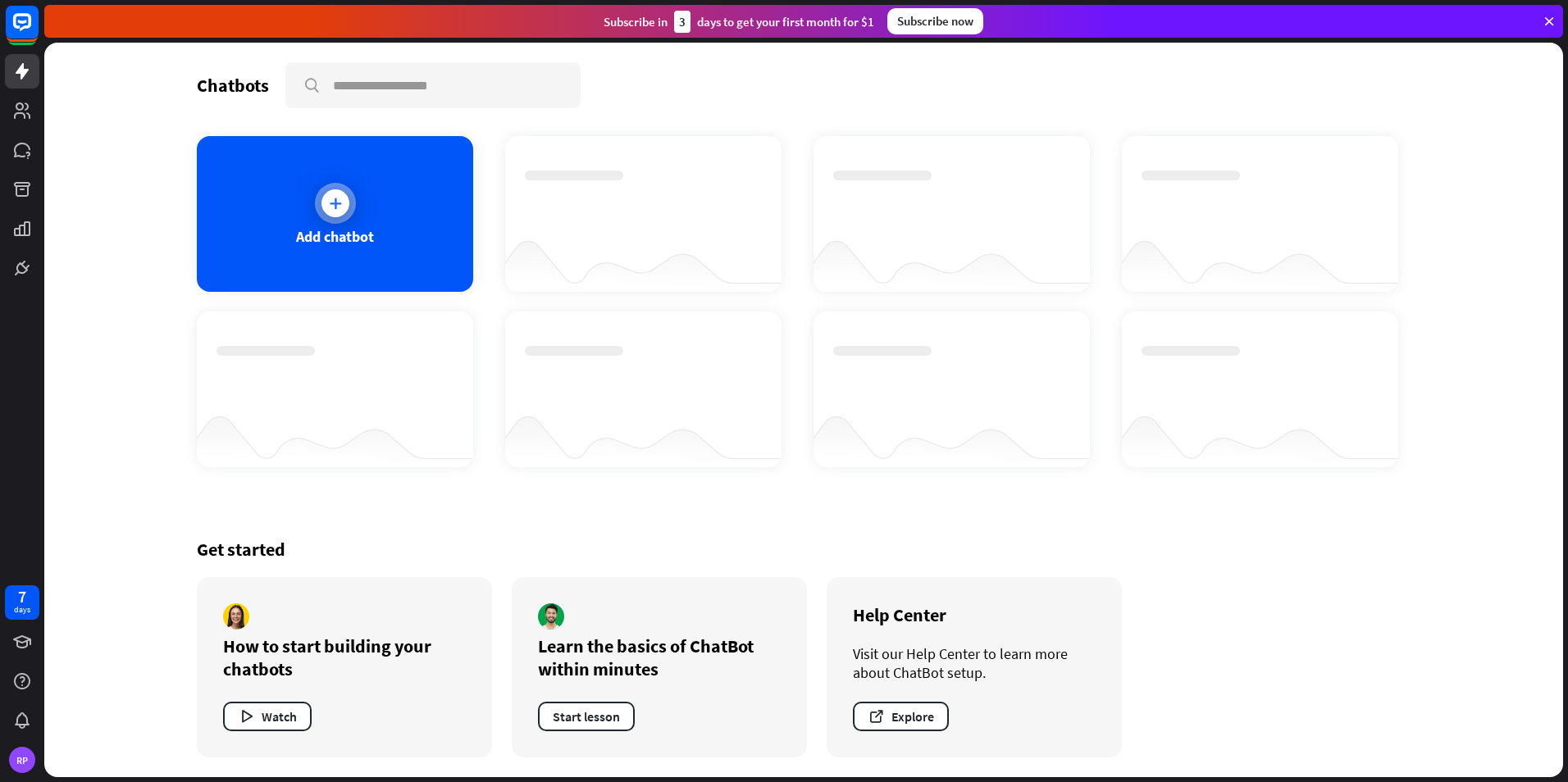
click at [350, 207] on div at bounding box center [335, 203] width 41 height 41
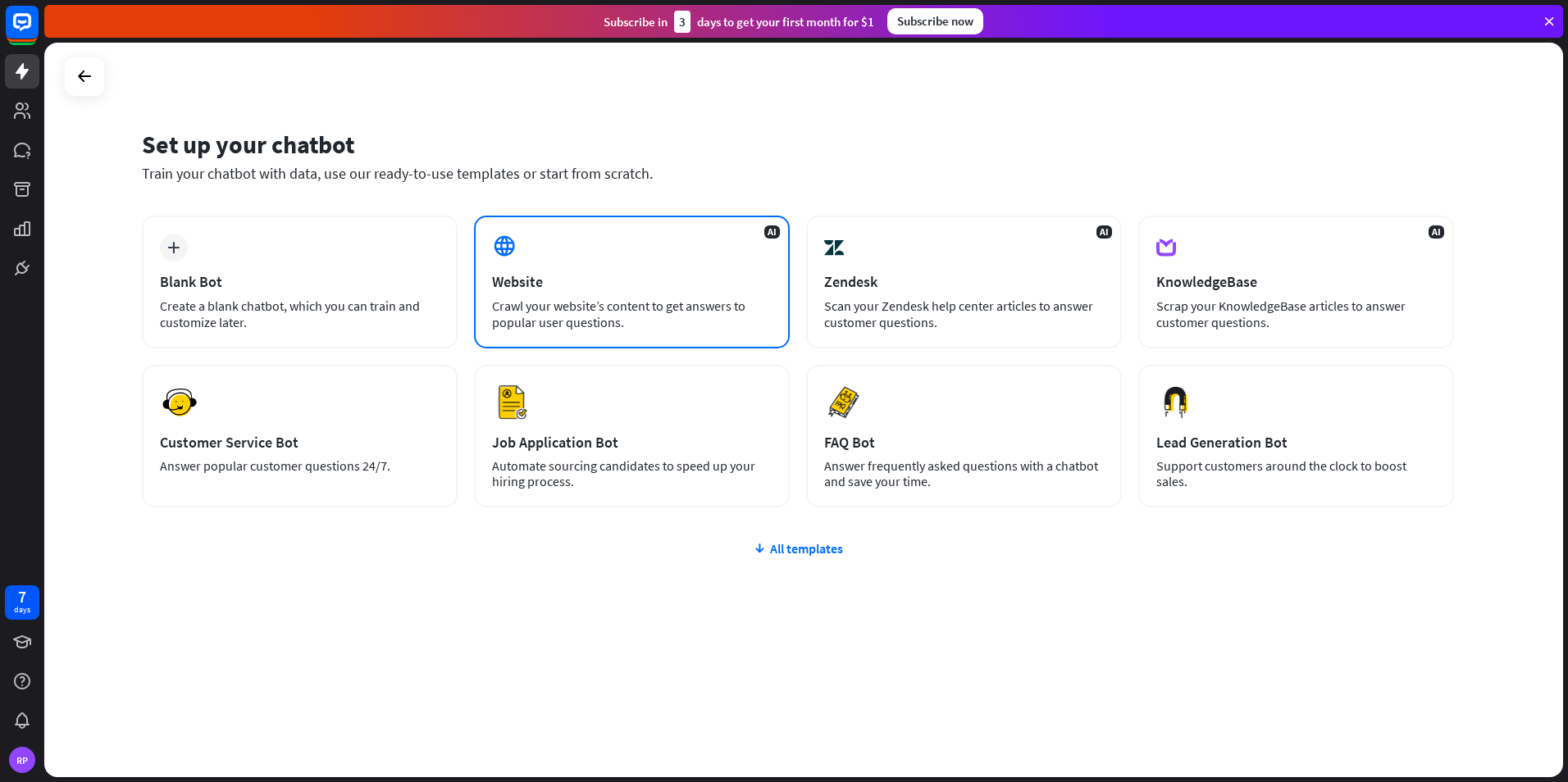
click at [550, 317] on div "Crawl your website’s content to get answers to popular user questions." at bounding box center [632, 314] width 280 height 33
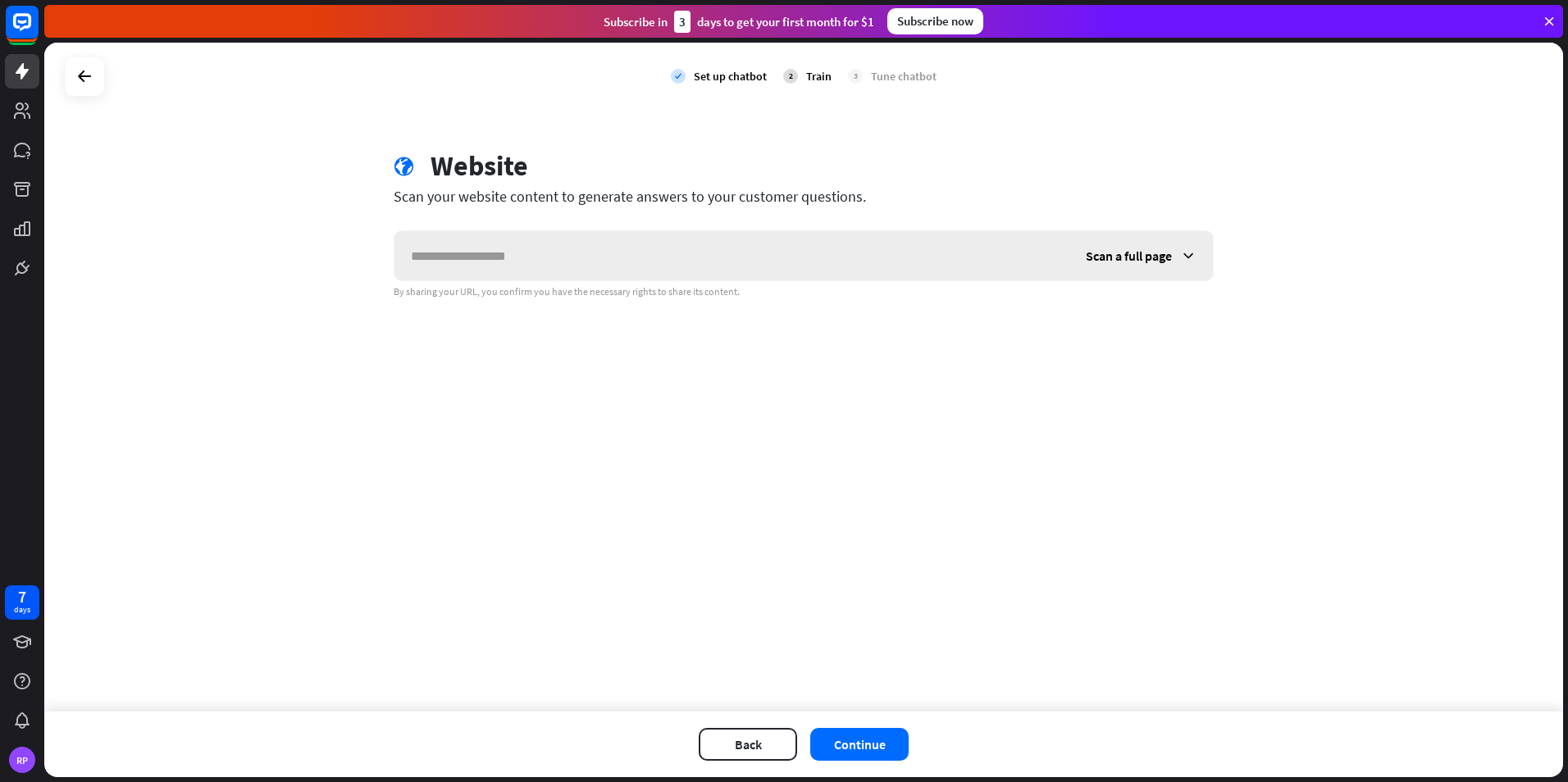
click at [1157, 263] on span "Scan a full page" at bounding box center [1129, 256] width 86 height 16
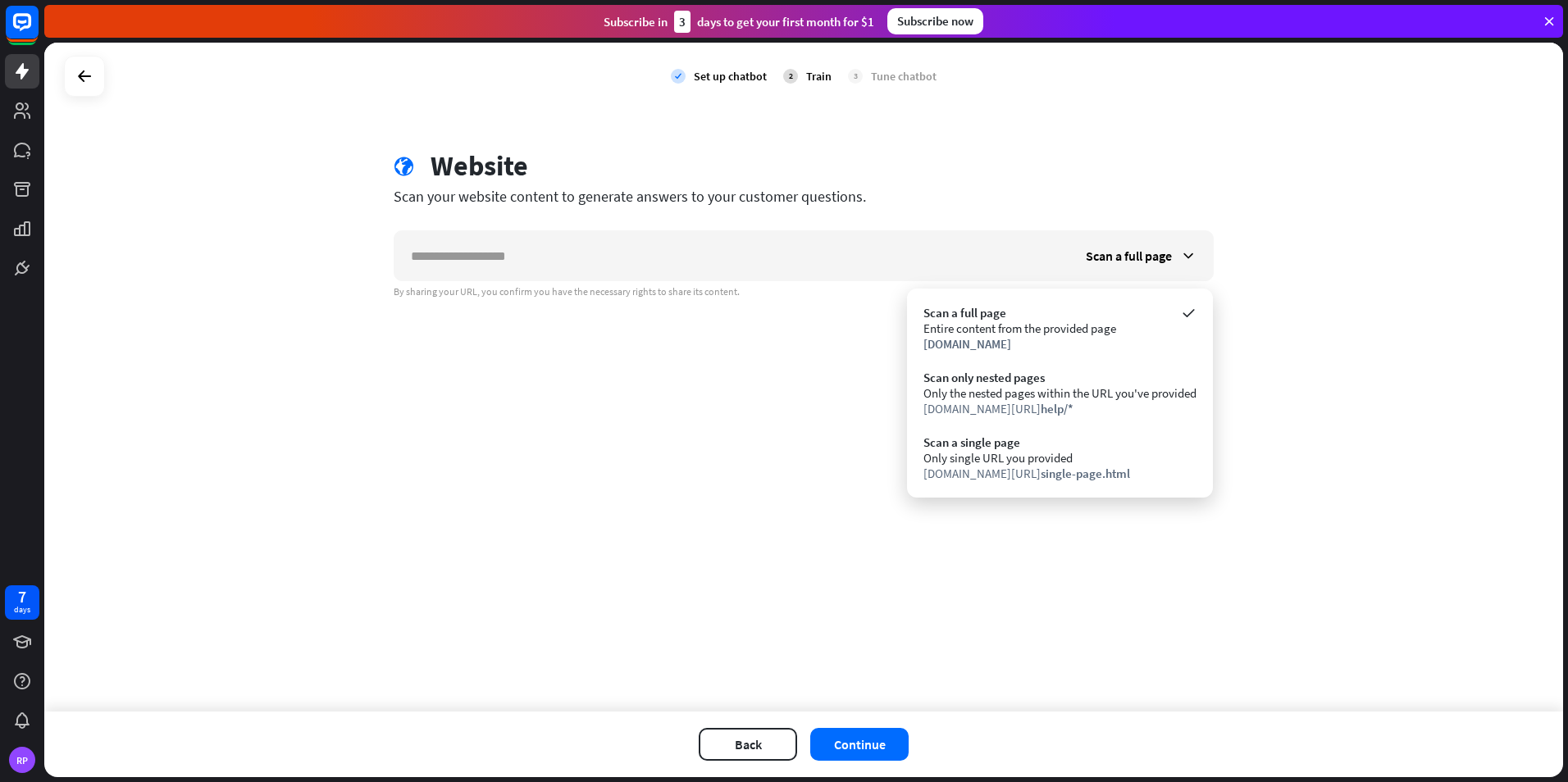
click at [330, 434] on div "check Set up chatbot 2 Train 3 Tune chatbot globe Website Scan your website con…" at bounding box center [804, 377] width 1519 height 669
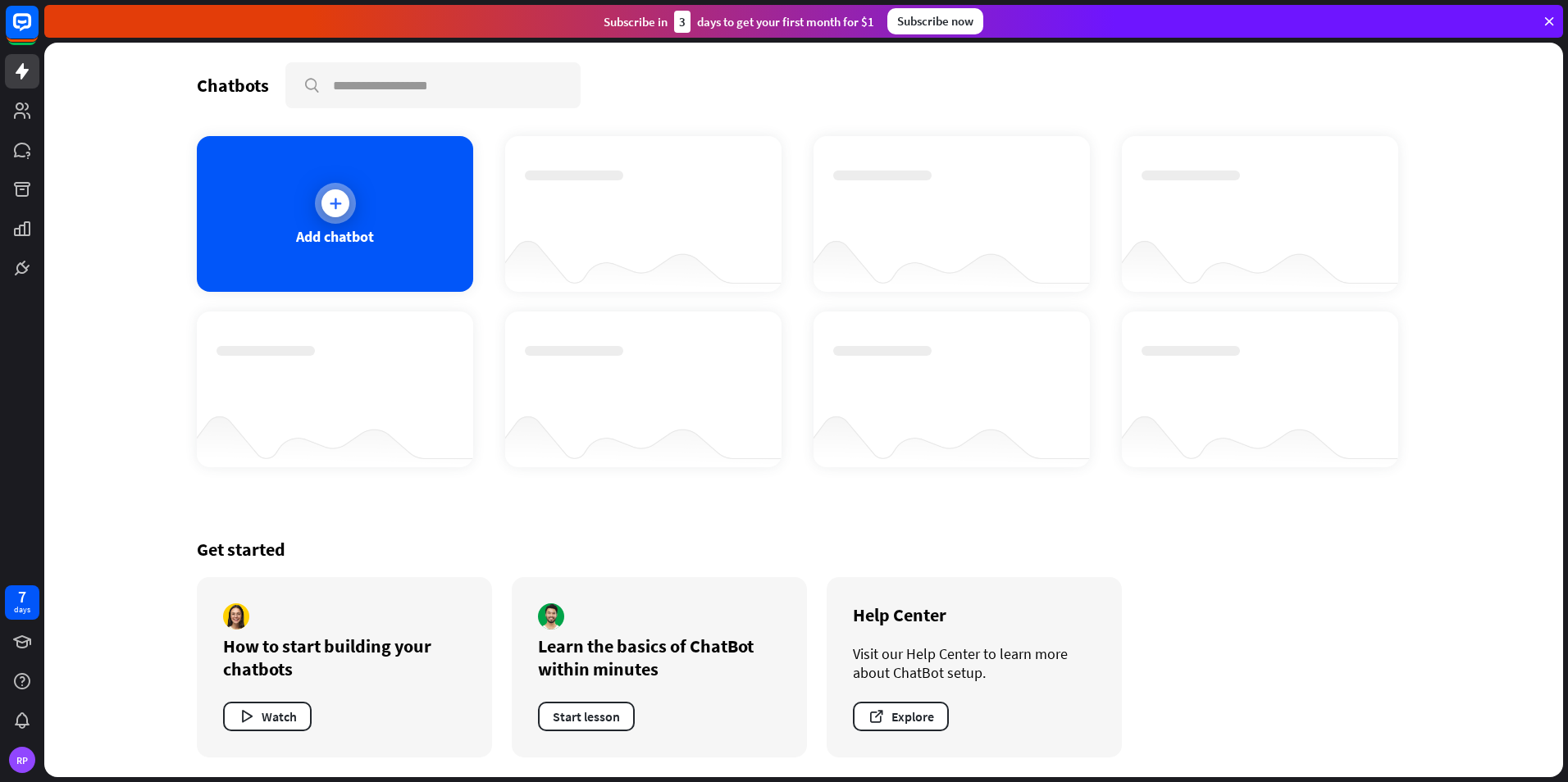
click at [366, 219] on div "Add chatbot" at bounding box center [335, 213] width 276 height 156
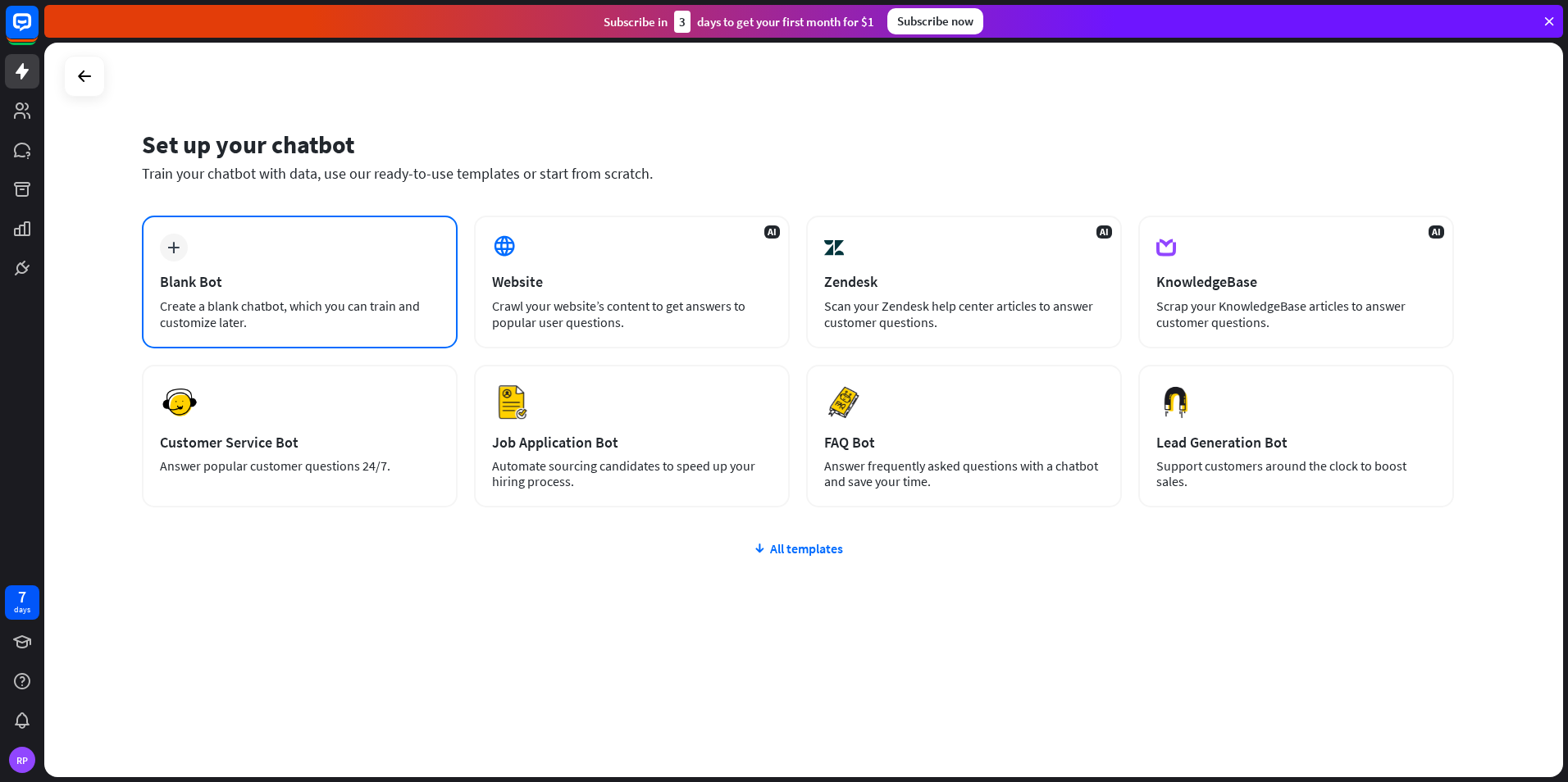
click at [301, 273] on div "Blank Bot" at bounding box center [299, 282] width 280 height 19
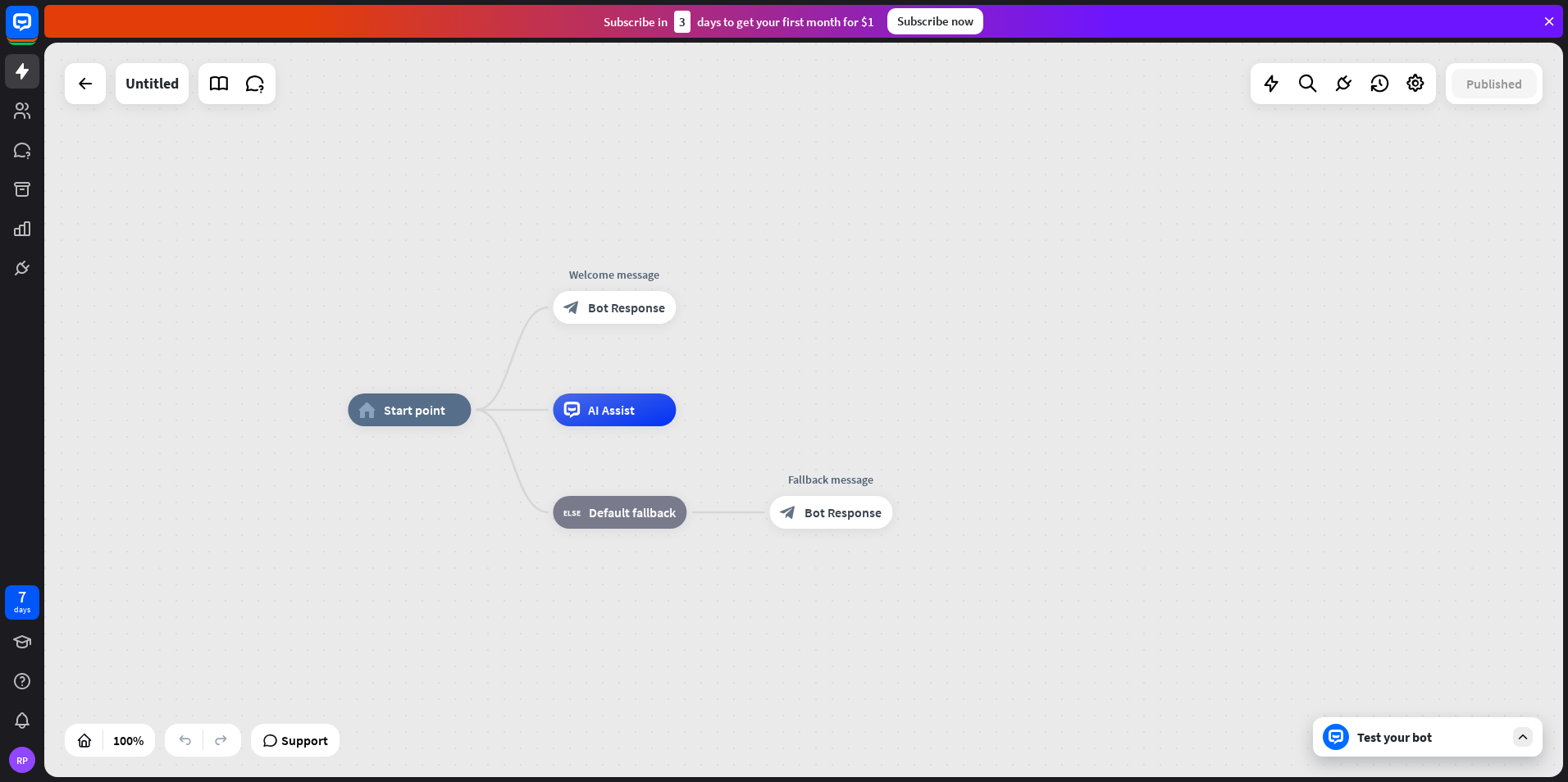
click at [1428, 739] on div "Test your bot" at bounding box center [1431, 737] width 148 height 16
